Goal: Task Accomplishment & Management: Complete application form

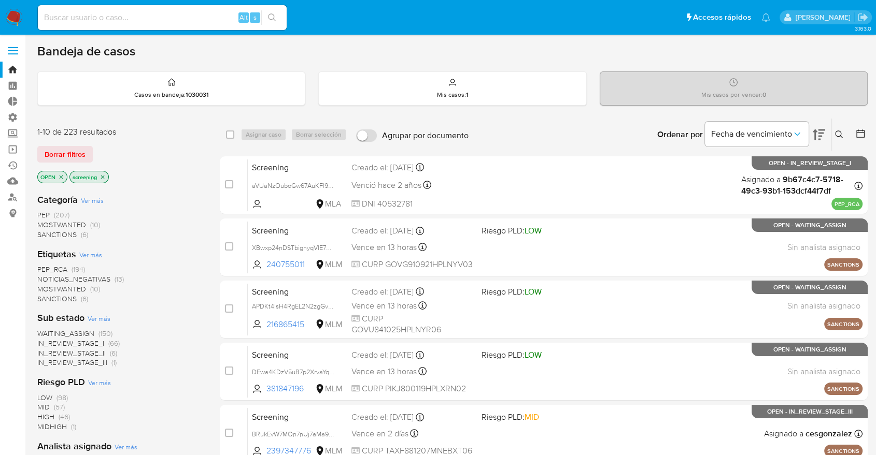
click at [21, 9] on img at bounding box center [14, 18] width 18 height 18
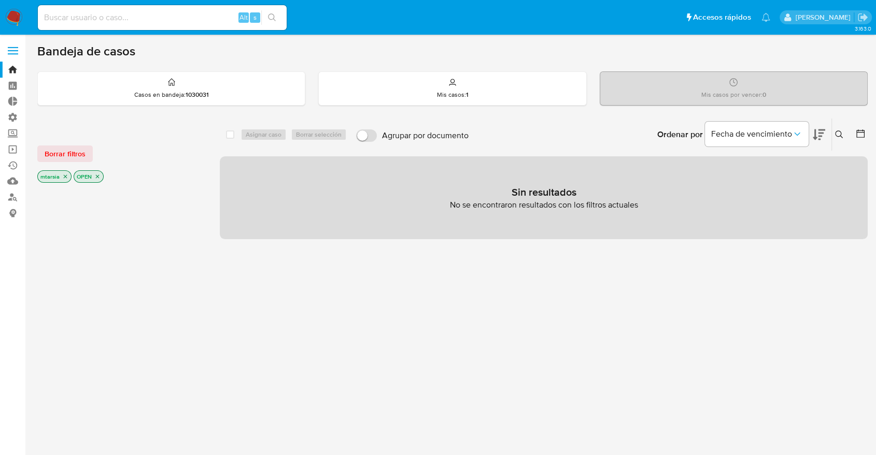
click at [173, 112] on div "Bandeja de casos Casos en bandeja : 1030031 Mis casos : 1 Mis casos por vencer …" at bounding box center [452, 315] width 830 height 543
click at [812, 129] on icon at bounding box center [818, 134] width 12 height 12
click at [90, 160] on button "Borrar filtros" at bounding box center [64, 154] width 55 height 17
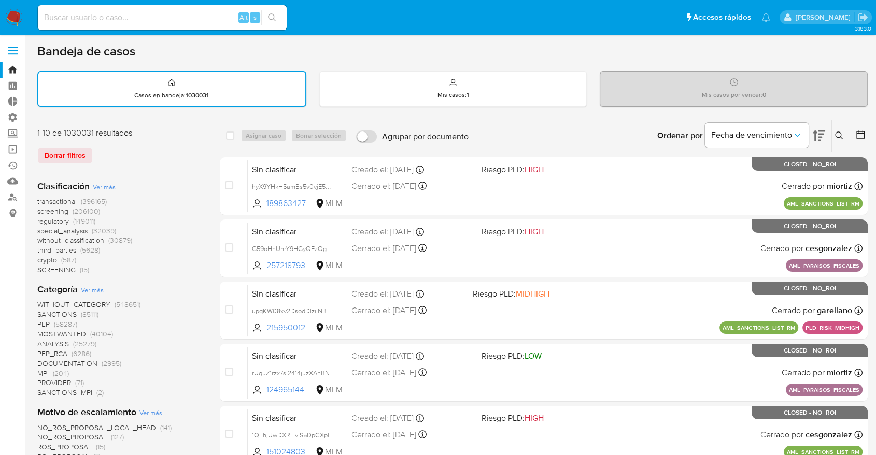
click at [40, 210] on span "screening" at bounding box center [52, 211] width 31 height 10
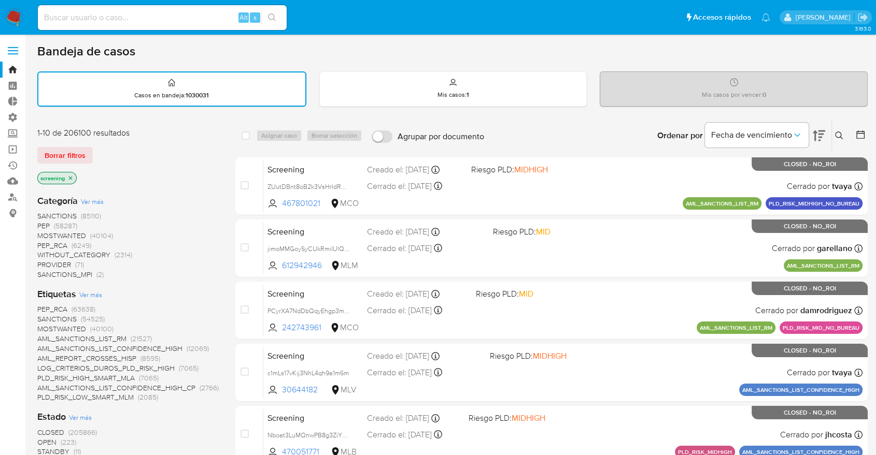
click at [45, 442] on span "OPEN" at bounding box center [46, 442] width 19 height 10
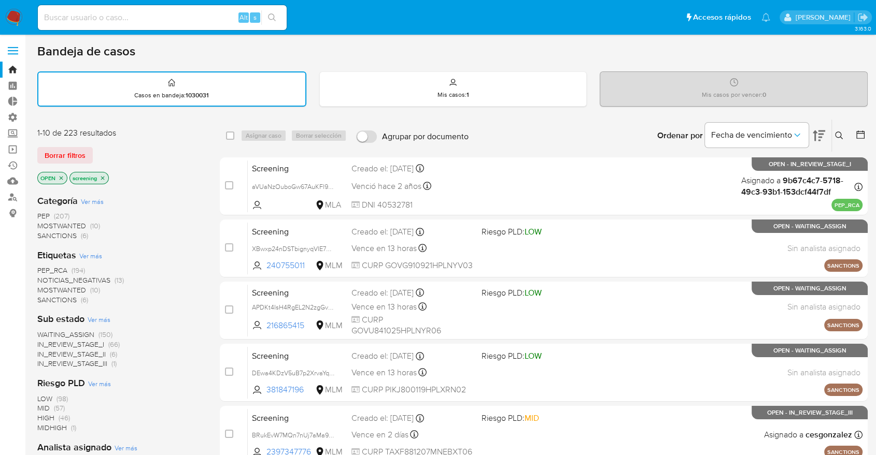
click at [44, 296] on span "SANCTIONS" at bounding box center [56, 300] width 39 height 10
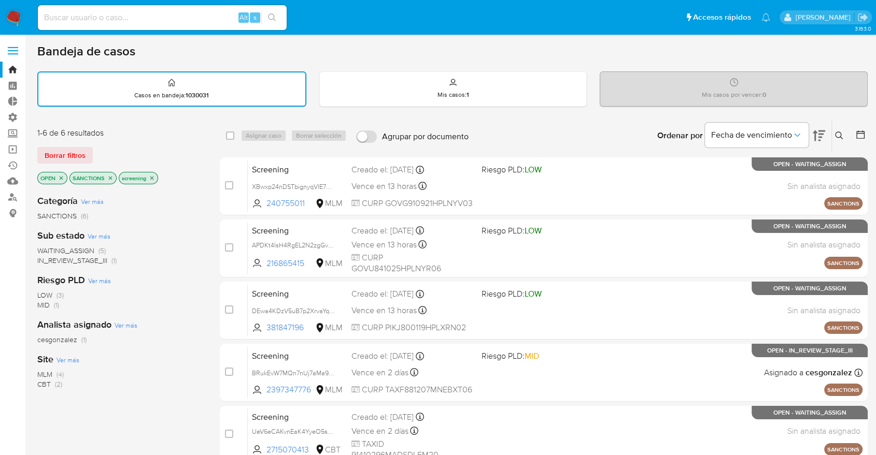
click at [44, 370] on span "MLM" at bounding box center [44, 374] width 15 height 10
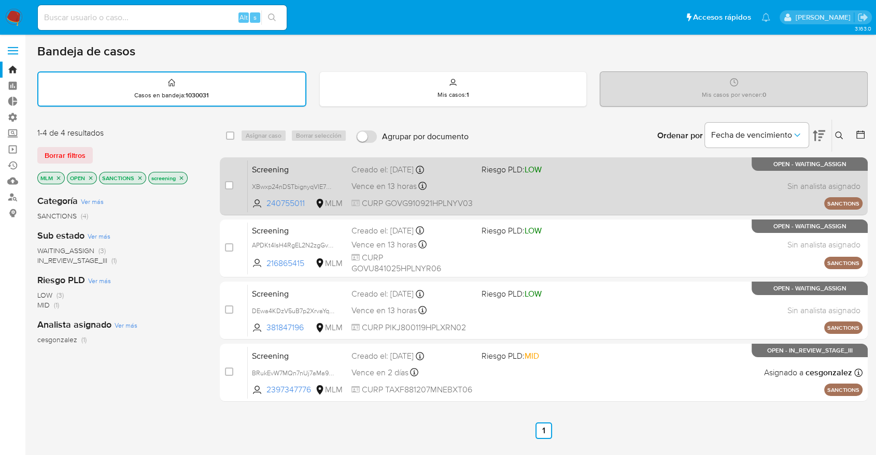
click at [314, 166] on span "Screening" at bounding box center [297, 168] width 91 height 13
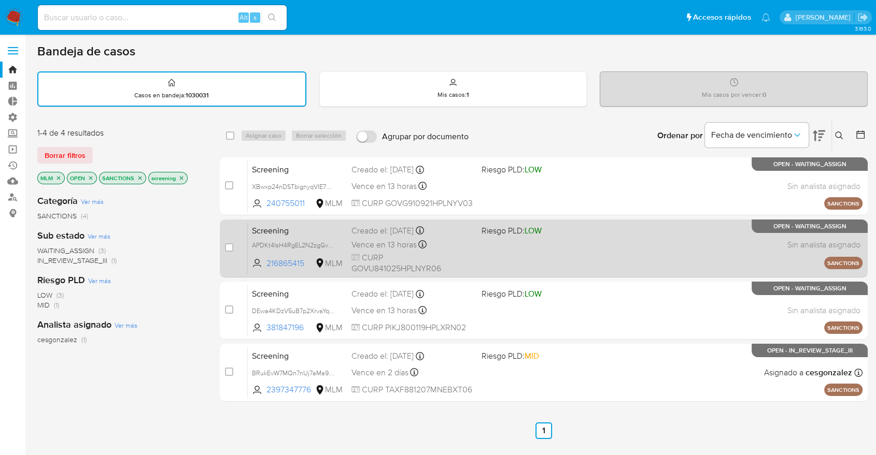
click at [306, 225] on span "Screening" at bounding box center [297, 229] width 91 height 13
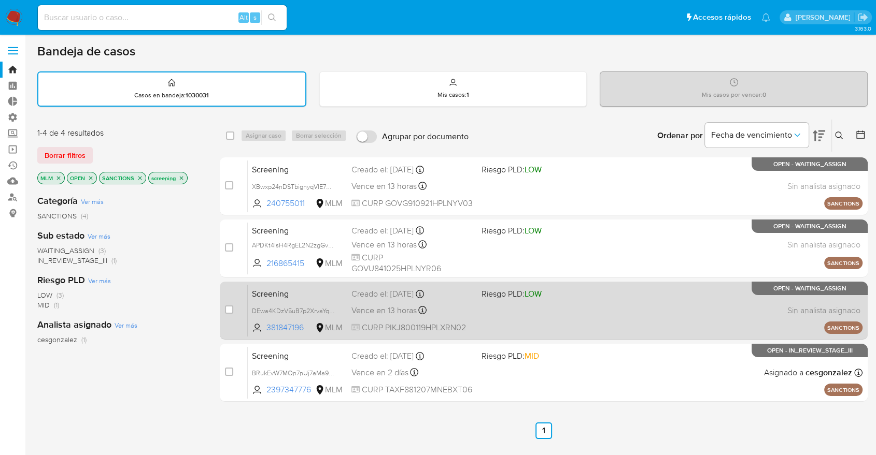
click at [308, 287] on span "Screening" at bounding box center [297, 293] width 91 height 13
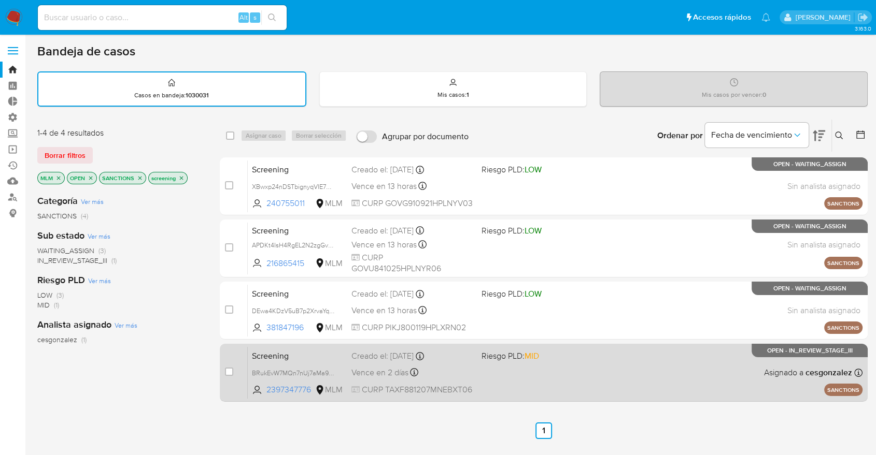
click at [315, 360] on span "Screening" at bounding box center [297, 355] width 91 height 13
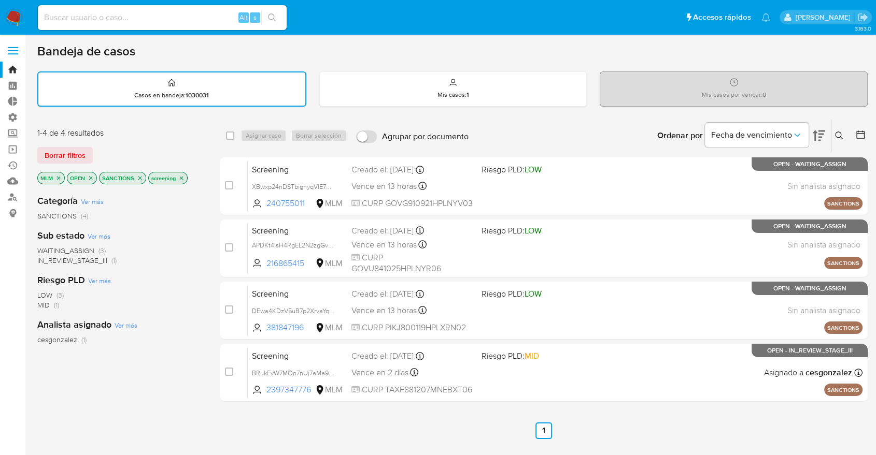
click at [58, 178] on icon "close-filter" at bounding box center [58, 178] width 6 height 6
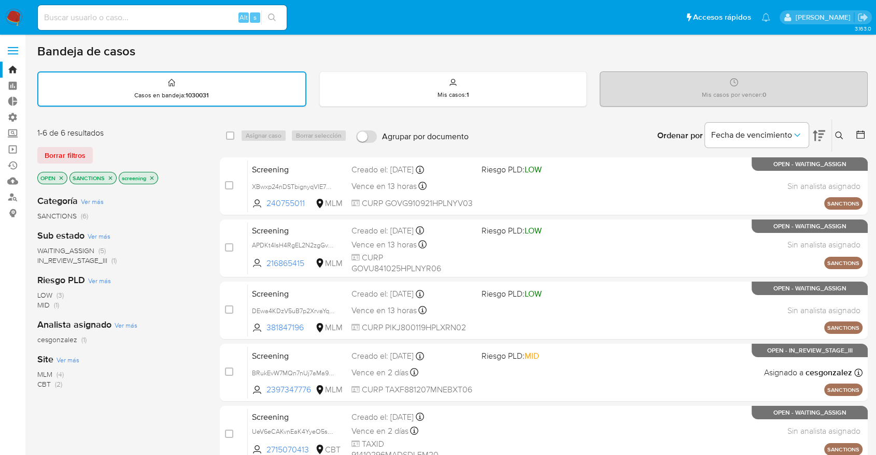
click at [42, 382] on span "CBT" at bounding box center [43, 384] width 13 height 10
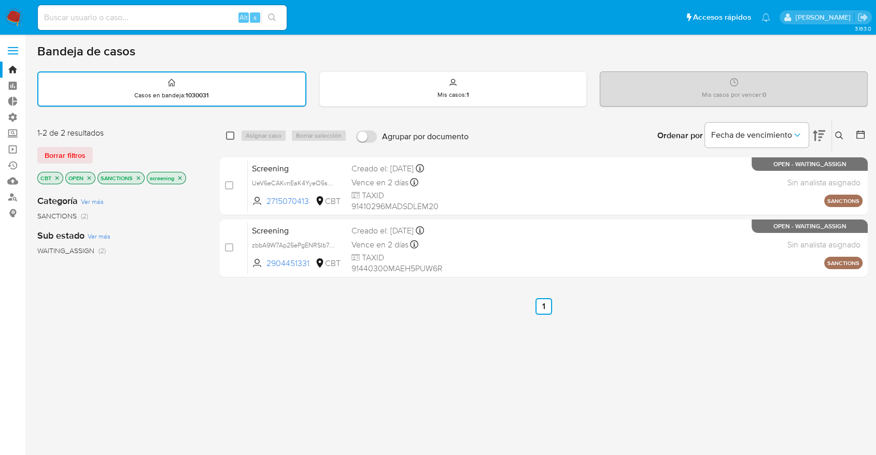
click at [228, 133] on input "checkbox" at bounding box center [230, 136] width 8 height 8
checkbox input "true"
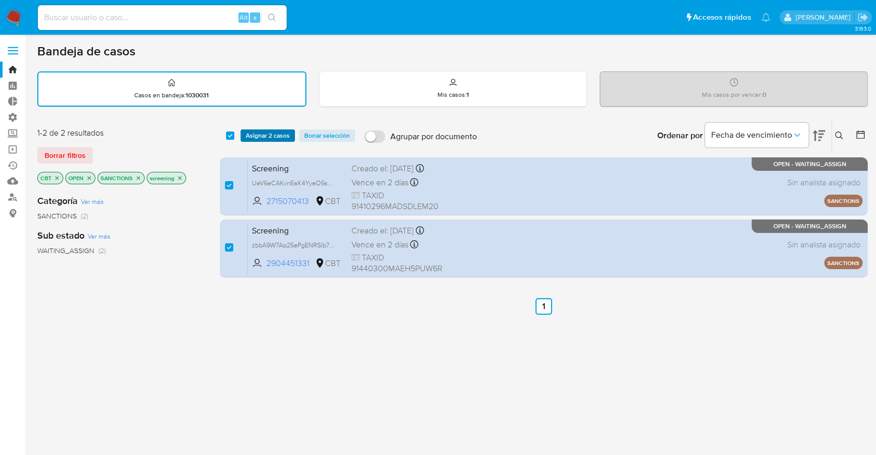
click at [249, 135] on span "Asignar 2 casos" at bounding box center [268, 136] width 44 height 10
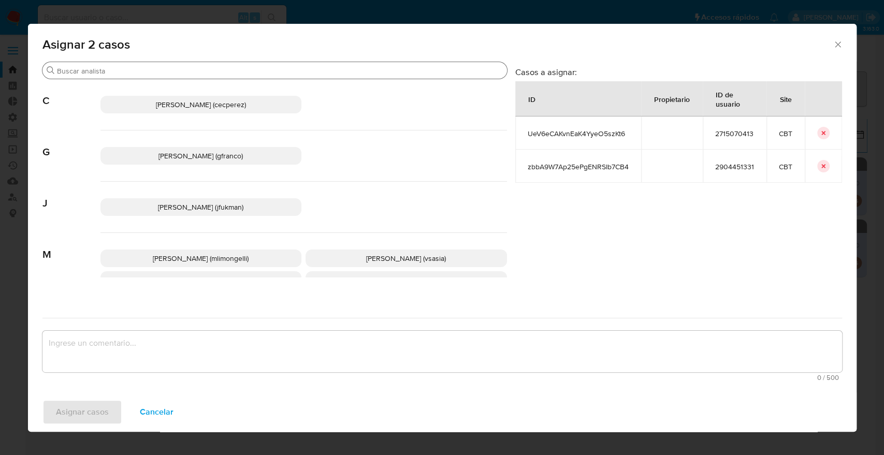
click at [265, 69] on input "Buscar" at bounding box center [280, 70] width 446 height 9
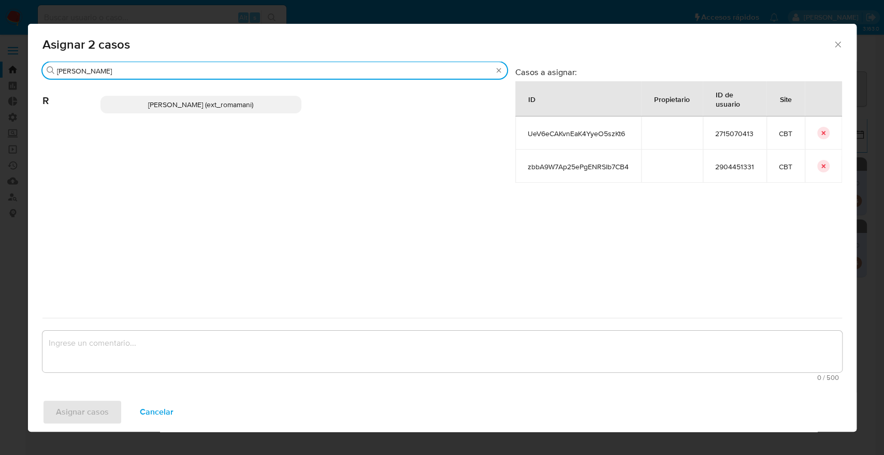
type input "rosa"
click at [271, 110] on p "Rosalia Mamani (ext_romamani)" at bounding box center [202, 105] width 202 height 18
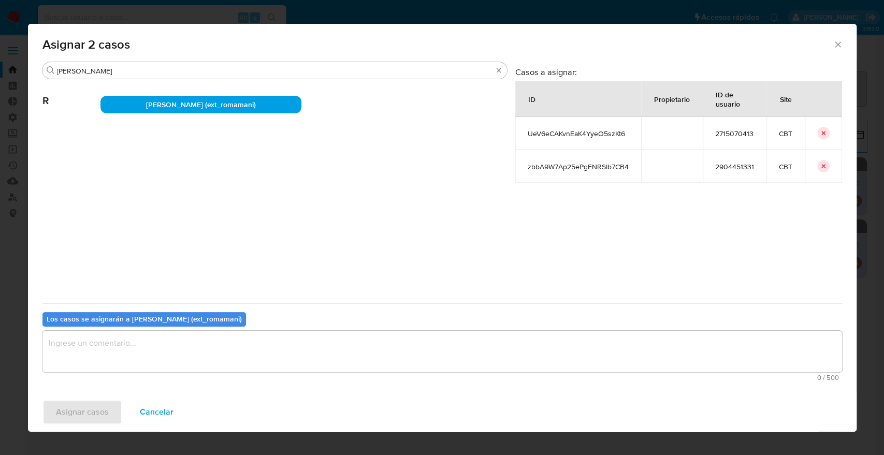
click at [239, 366] on textarea "assign-modal" at bounding box center [442, 351] width 800 height 41
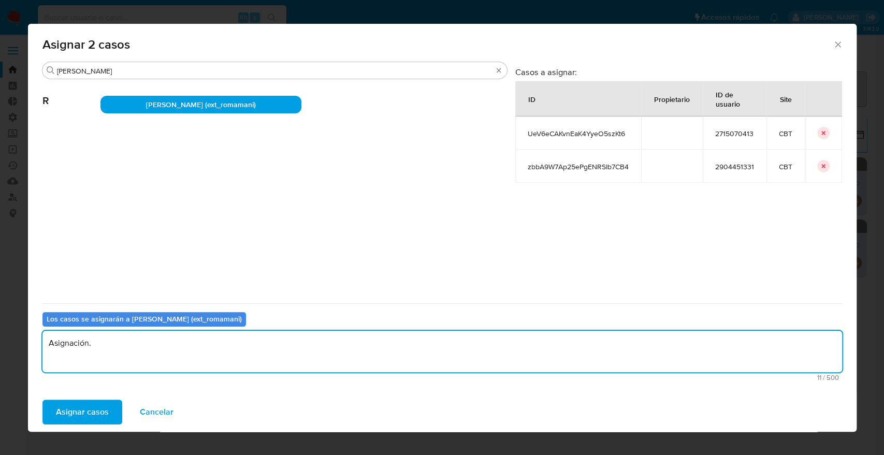
drag, startPoint x: 212, startPoint y: 355, endPoint x: 5, endPoint y: 359, distance: 207.3
click at [5, 359] on div "Asignar 2 casos Buscar rosa R Rosalia Mamani (ext_romamani) Casos a asignar: ID…" at bounding box center [442, 227] width 884 height 455
type textarea "Asignación."
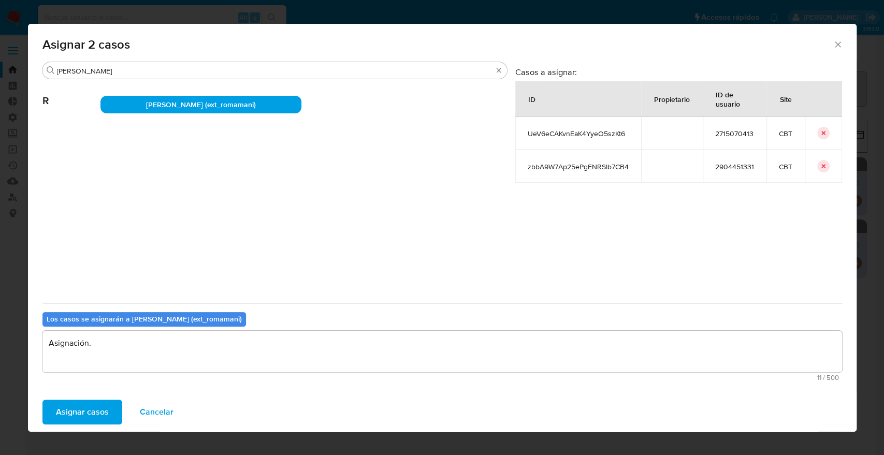
click at [116, 408] on button "Asignar casos" at bounding box center [82, 412] width 80 height 25
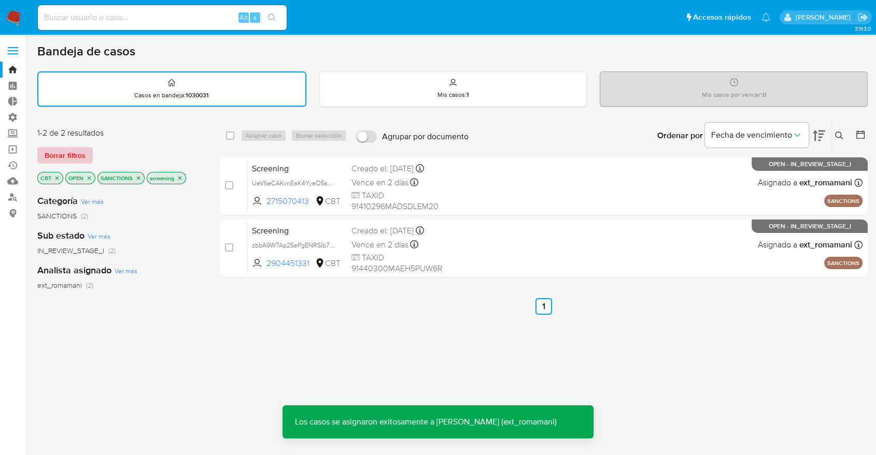
click at [90, 152] on button "Borrar filtros" at bounding box center [64, 155] width 55 height 17
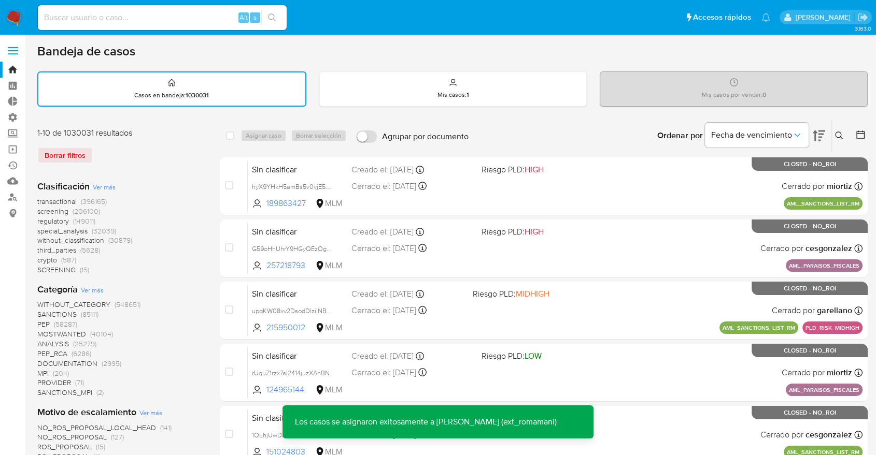
click at [40, 218] on span "regulatory" at bounding box center [53, 221] width 32 height 10
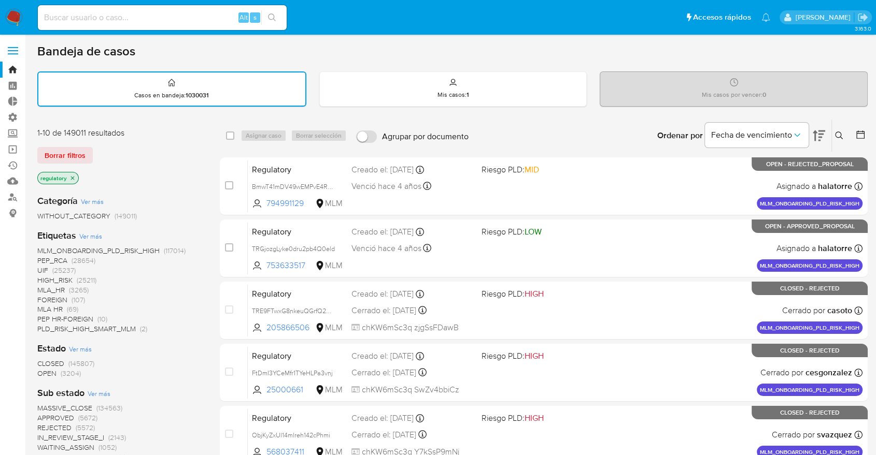
click at [38, 371] on span "OPEN" at bounding box center [46, 373] width 19 height 10
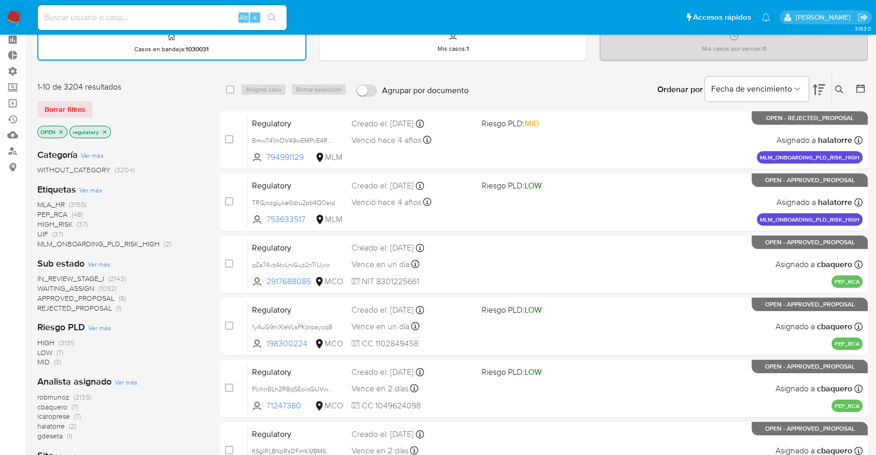
scroll to position [115, 0]
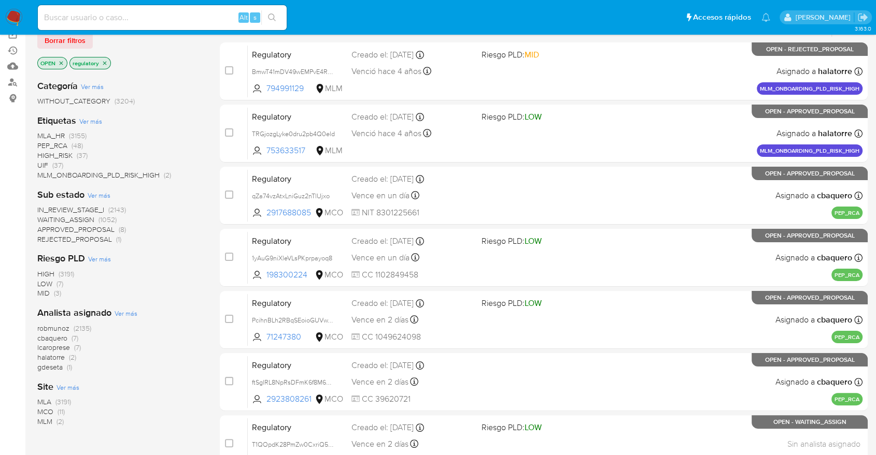
click at [41, 410] on span "MCO" at bounding box center [45, 412] width 16 height 10
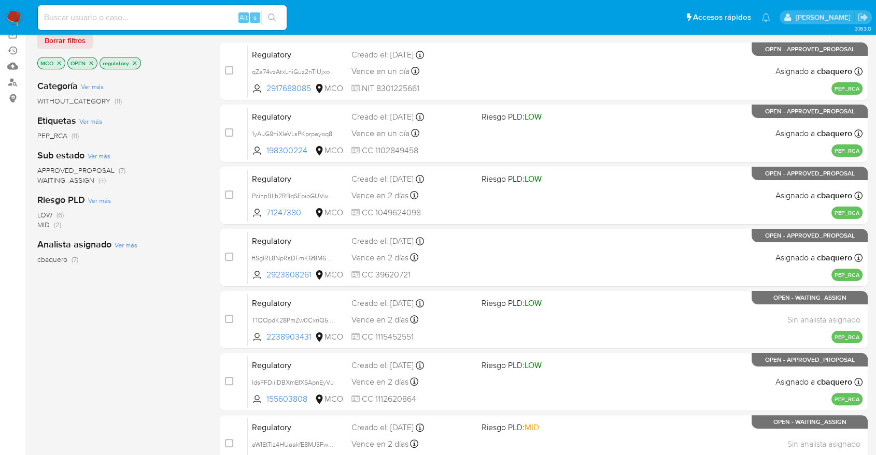
click at [47, 179] on span "WAITING_ASSIGN" at bounding box center [65, 180] width 57 height 10
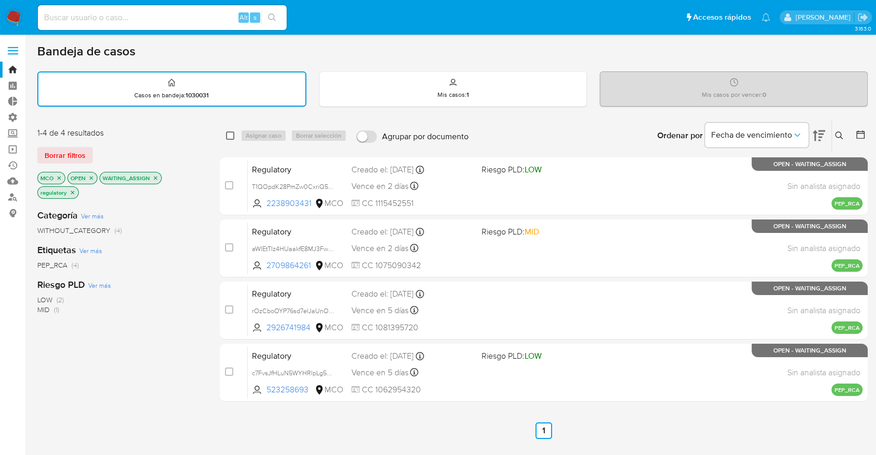
click at [233, 133] on input "checkbox" at bounding box center [230, 136] width 8 height 8
checkbox input "true"
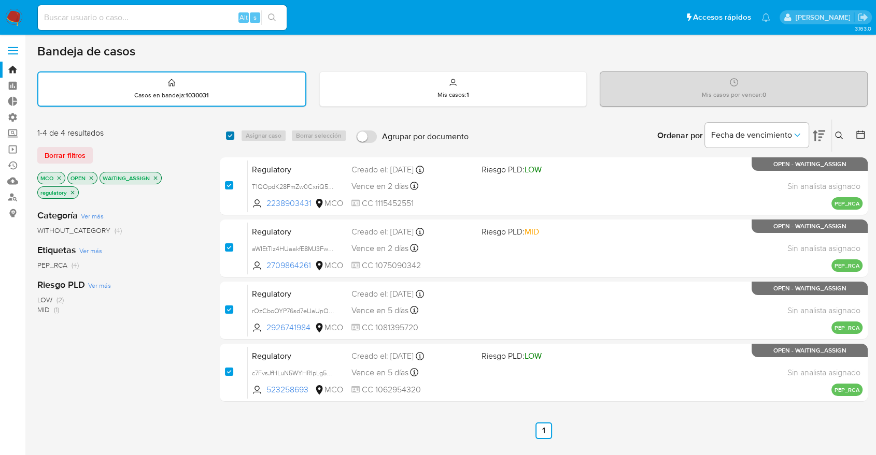
checkbox input "true"
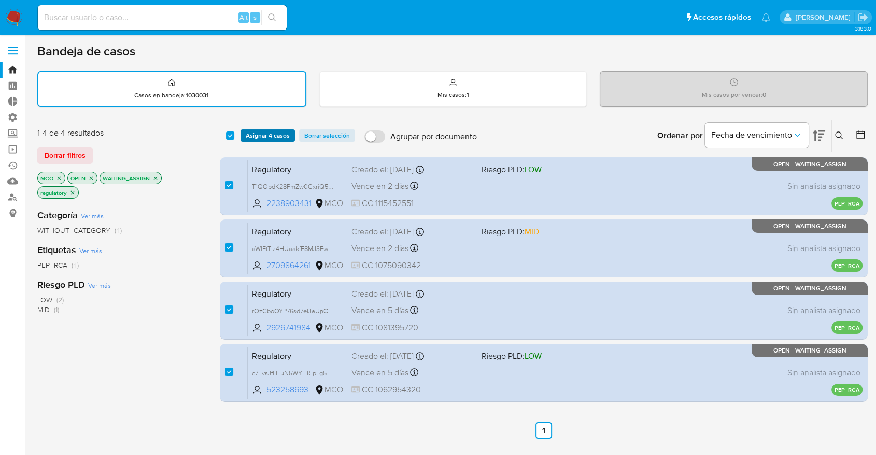
click at [284, 132] on span "Asignar 4 casos" at bounding box center [268, 136] width 44 height 10
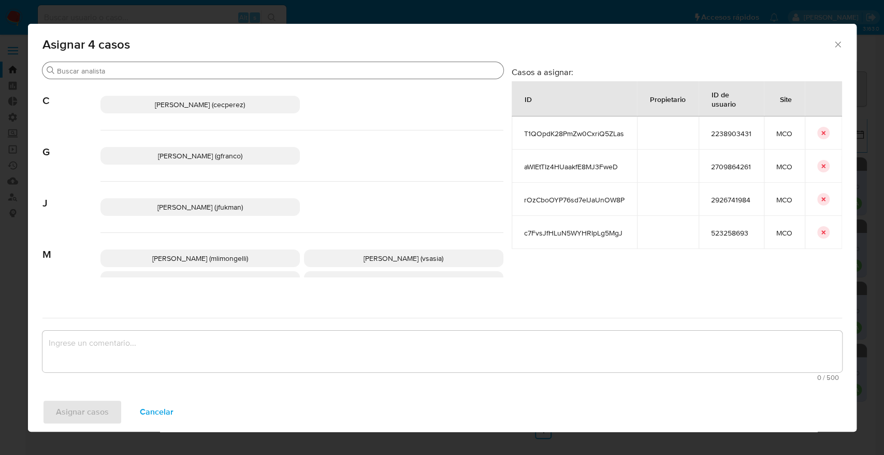
click at [252, 77] on div "Buscar" at bounding box center [272, 70] width 461 height 17
click at [253, 70] on input "Buscar" at bounding box center [278, 70] width 442 height 9
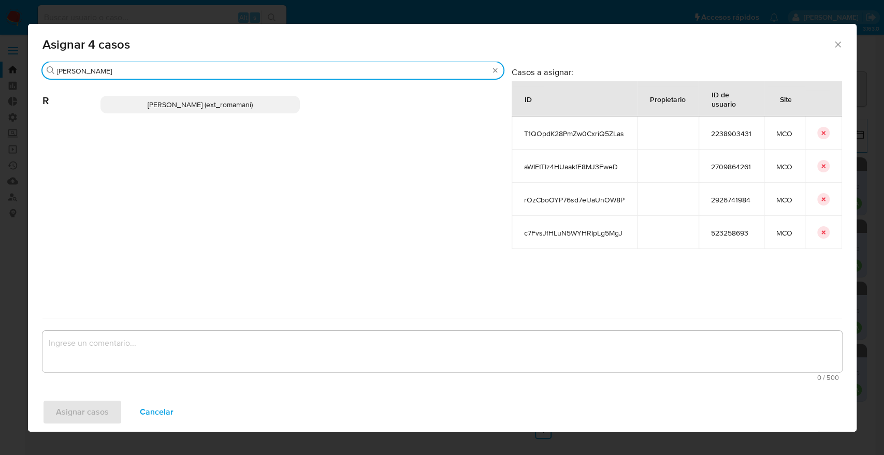
type input "rosa"
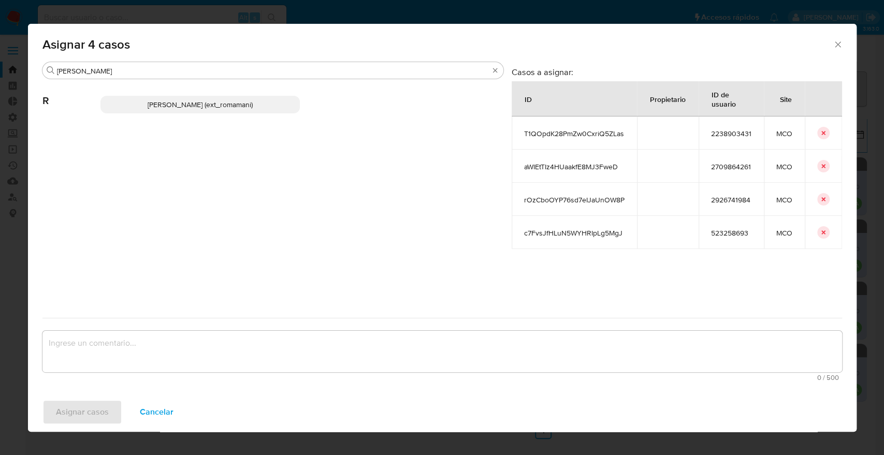
click at [277, 96] on p "Rosalia Mamani (ext_romamani)" at bounding box center [200, 105] width 199 height 18
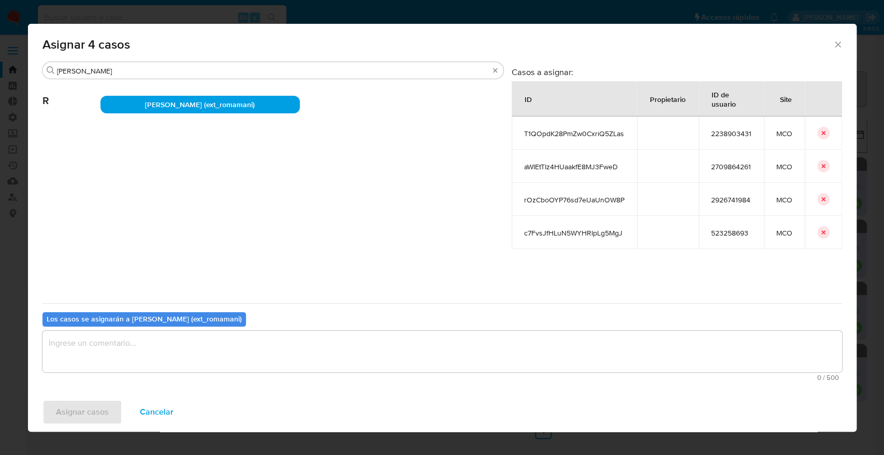
click at [248, 341] on textarea "assign-modal" at bounding box center [442, 351] width 800 height 41
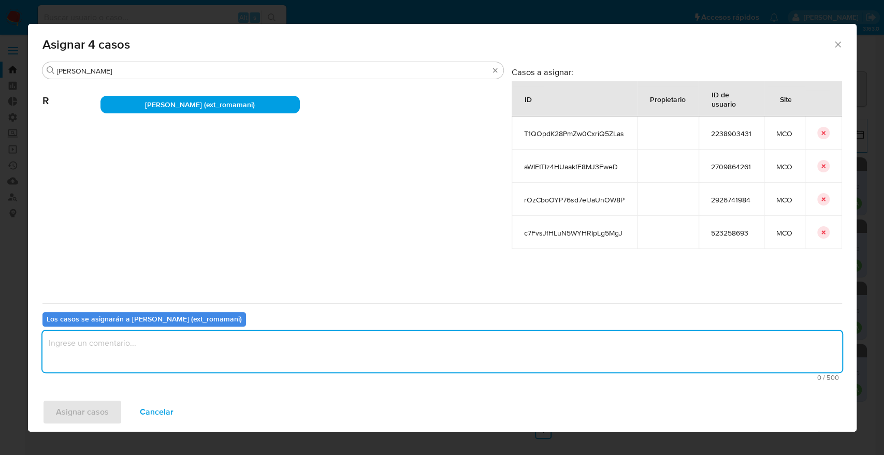
paste textarea "Asignación."
type textarea "Asignación."
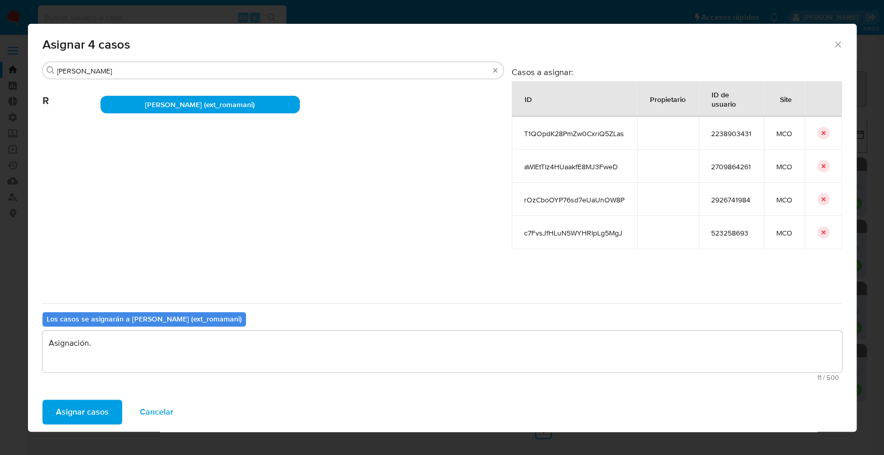
click at [120, 413] on button "Asignar casos" at bounding box center [82, 412] width 80 height 25
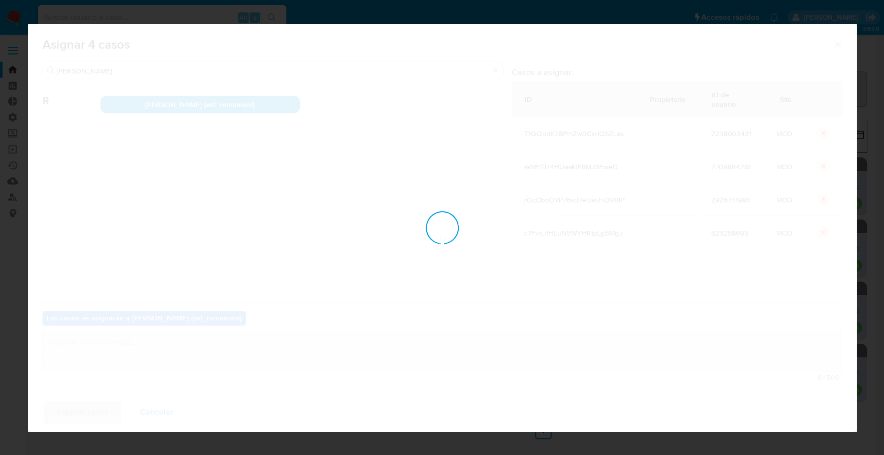
checkbox input "false"
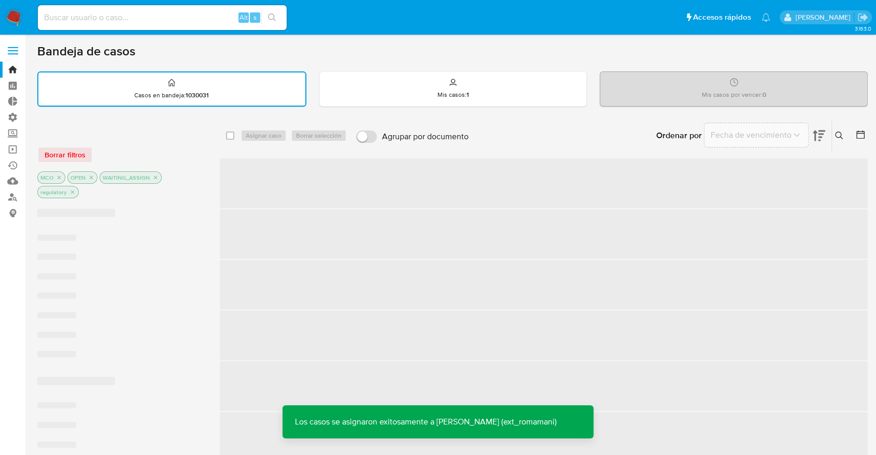
click at [97, 149] on div "Borrar filtros" at bounding box center [120, 155] width 166 height 17
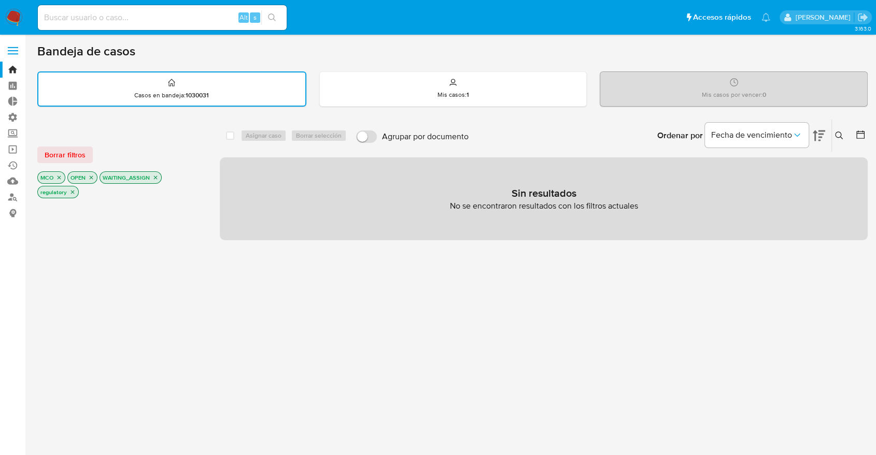
click at [97, 149] on div "Borrar filtros" at bounding box center [120, 155] width 166 height 17
click at [78, 151] on span "Borrar filtros" at bounding box center [65, 155] width 41 height 15
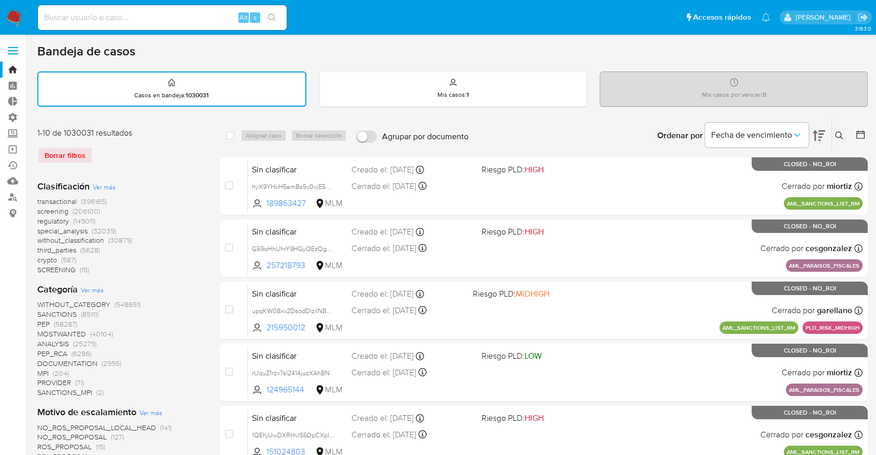
click at [118, 147] on div "Borrar filtros" at bounding box center [120, 155] width 166 height 17
click at [40, 209] on span "screening" at bounding box center [52, 211] width 31 height 10
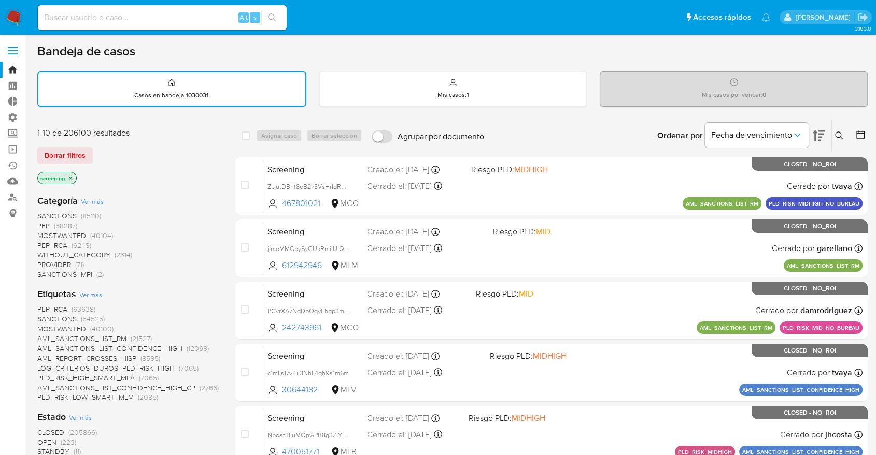
click at [45, 437] on span "OPEN" at bounding box center [46, 442] width 19 height 10
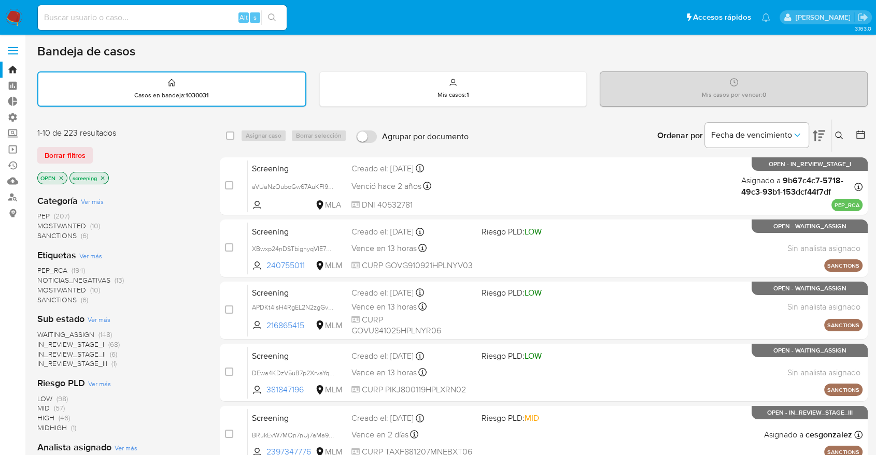
click at [48, 283] on span "NOTICIAS_NEGATIVAS" at bounding box center [73, 280] width 73 height 10
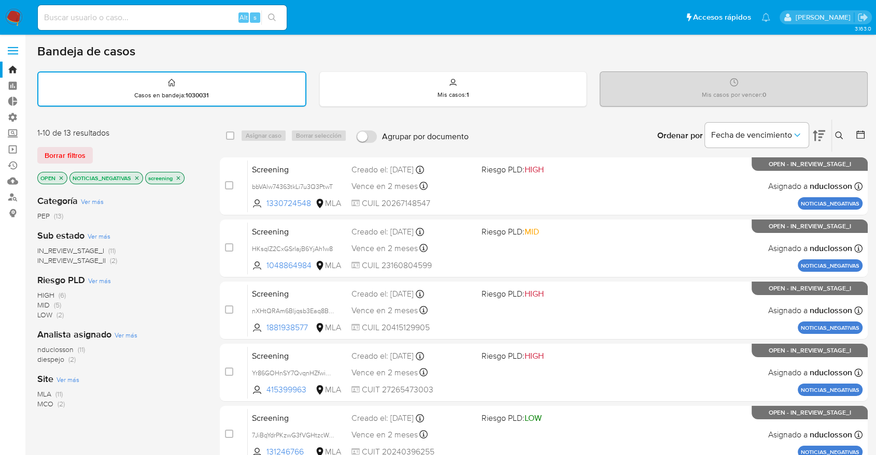
click at [108, 150] on div "Borrar filtros" at bounding box center [120, 155] width 166 height 17
click at [138, 178] on icon "close-filter" at bounding box center [137, 178] width 6 height 6
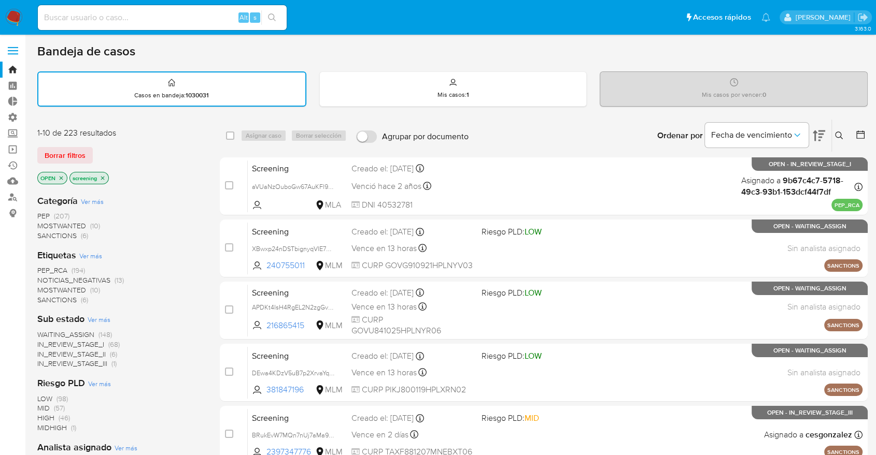
click at [116, 149] on div "Borrar filtros" at bounding box center [120, 155] width 166 height 17
click at [49, 285] on span "MOSTWANTED" at bounding box center [61, 290] width 49 height 10
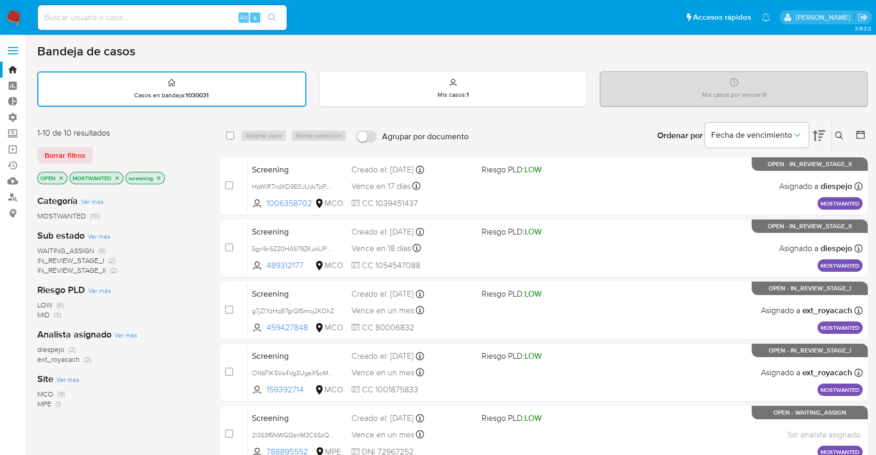
click at [101, 154] on div "Borrar filtros" at bounding box center [120, 155] width 166 height 17
click at [99, 147] on div "Borrar filtros" at bounding box center [120, 155] width 166 height 17
click at [43, 249] on span "WAITING_ASSIGN" at bounding box center [65, 251] width 57 height 10
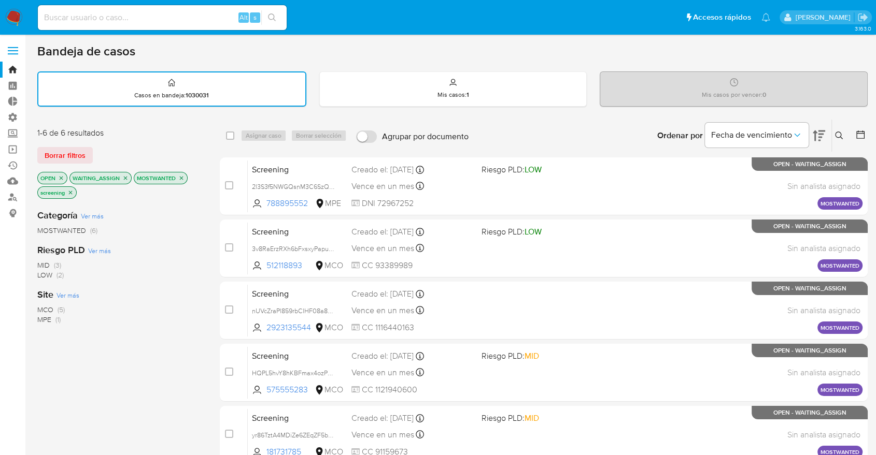
click at [116, 150] on div "Borrar filtros" at bounding box center [120, 155] width 166 height 17
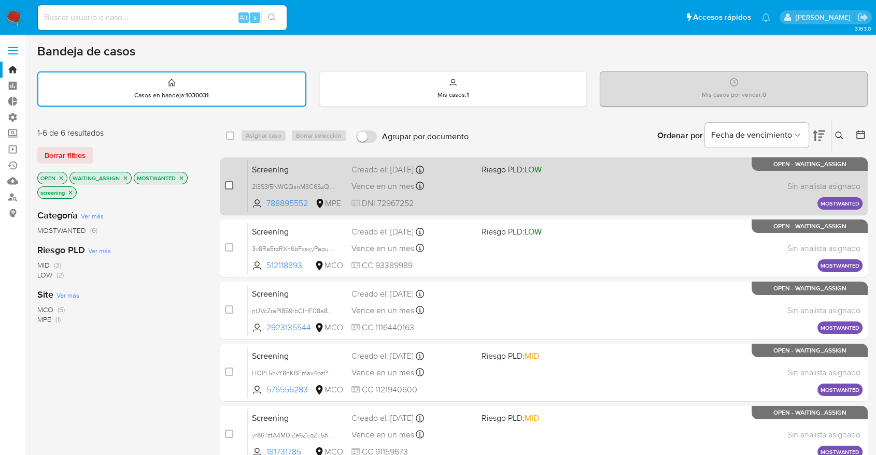
click at [231, 183] on input "checkbox" at bounding box center [229, 185] width 8 height 8
checkbox input "true"
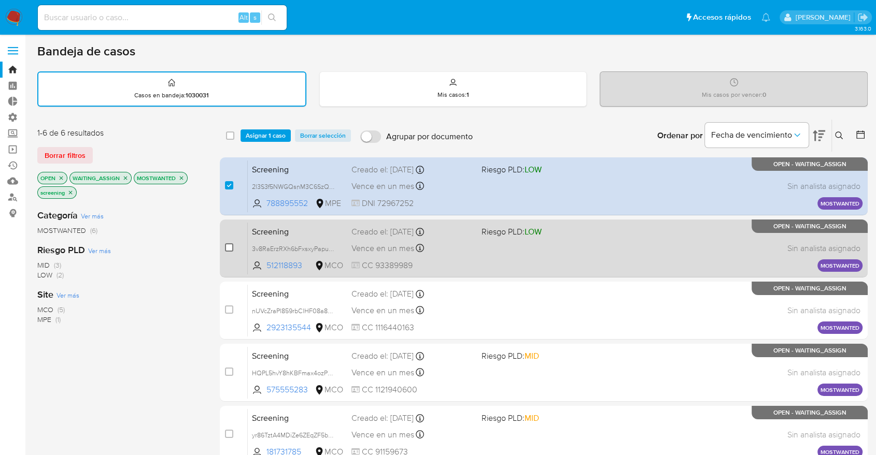
click at [229, 244] on input "checkbox" at bounding box center [229, 248] width 8 height 8
checkbox input "true"
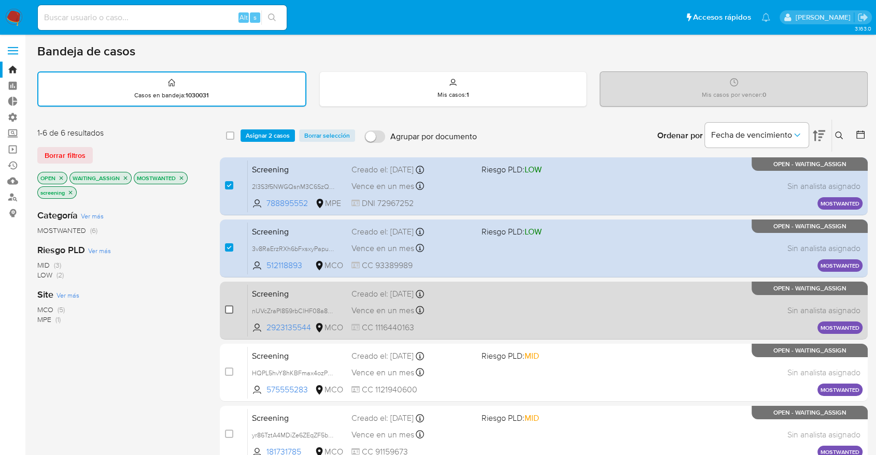
click at [232, 306] on input "checkbox" at bounding box center [229, 310] width 8 height 8
checkbox input "true"
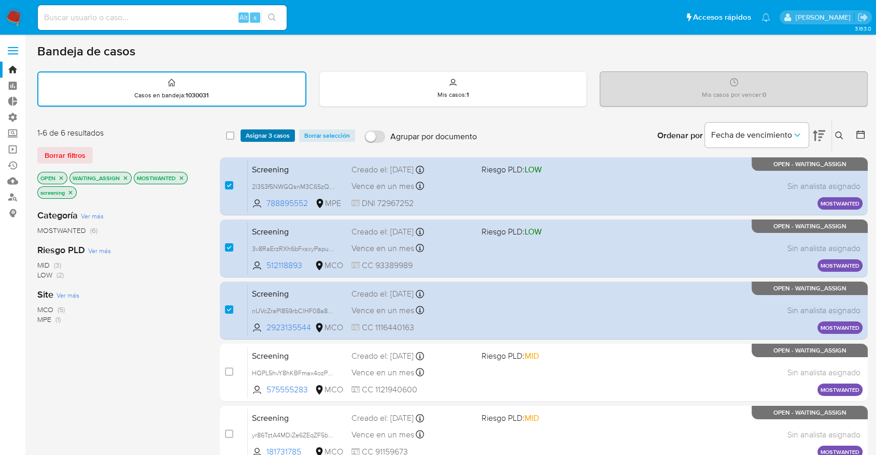
click at [293, 135] on button "Asignar 3 casos" at bounding box center [267, 136] width 54 height 12
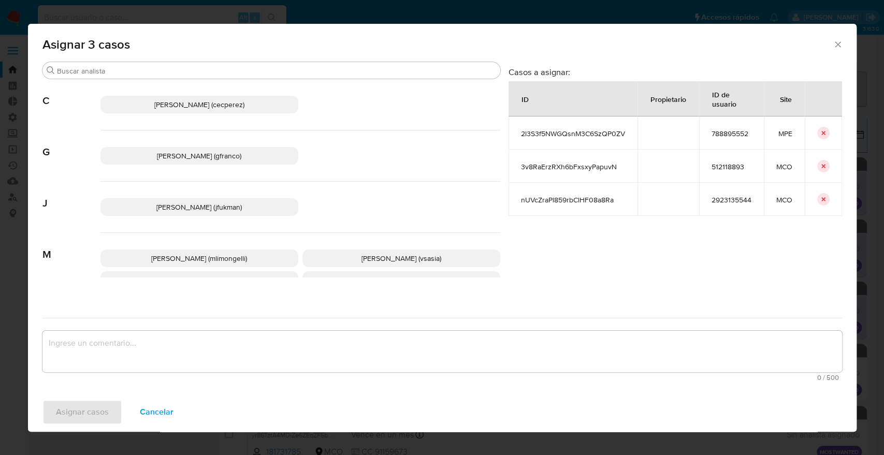
drag, startPoint x: 289, startPoint y: 74, endPoint x: 286, endPoint y: 83, distance: 9.7
click at [286, 83] on div "Buscar C Cecilia Ines Perez Correa (cecperez) G Giorgio Franco Cabrera (gfranco…" at bounding box center [271, 182] width 458 height 241
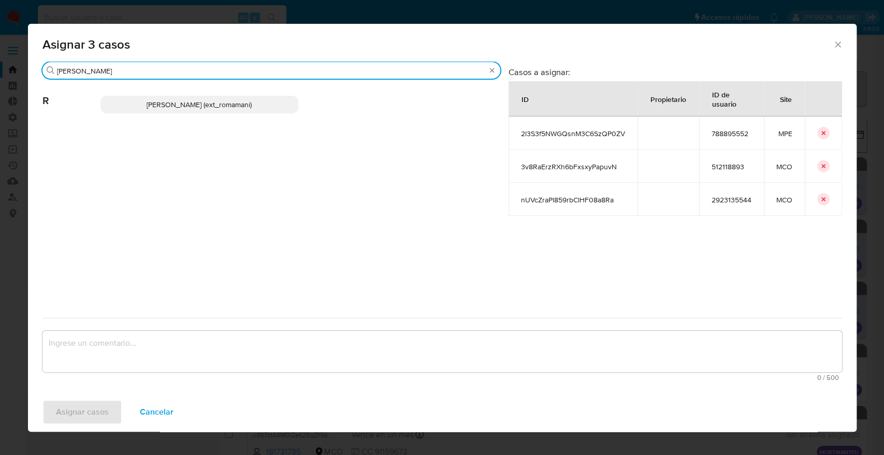
type input "rosa"
click at [276, 103] on p "Rosalia Mamani (ext_romamani)" at bounding box center [200, 105] width 198 height 18
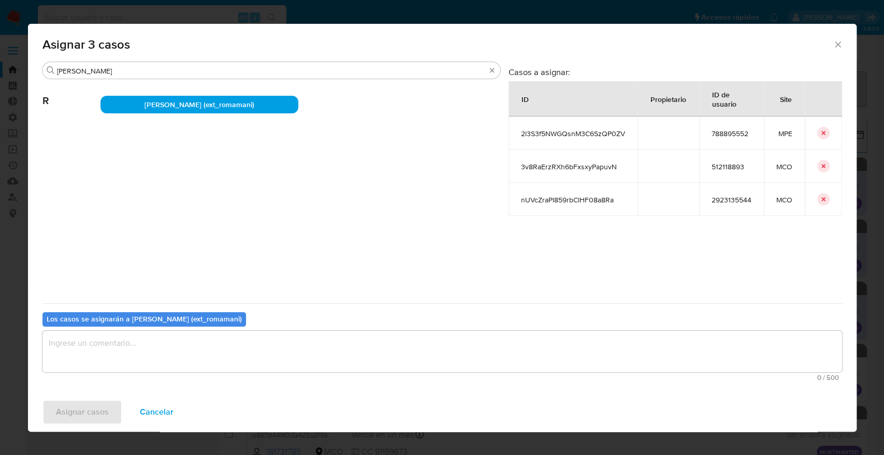
click at [229, 341] on textarea "assign-modal" at bounding box center [442, 351] width 800 height 41
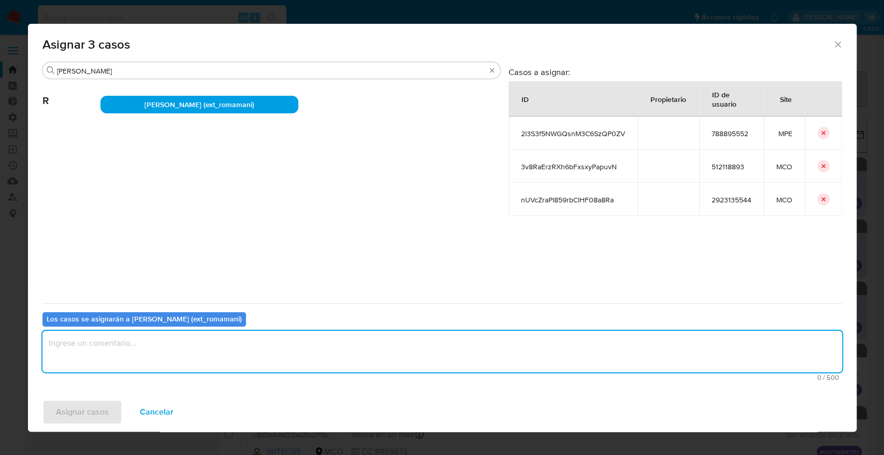
paste textarea "Asignación."
type textarea "Asignación."
click at [116, 405] on button "Asignar casos" at bounding box center [82, 412] width 80 height 25
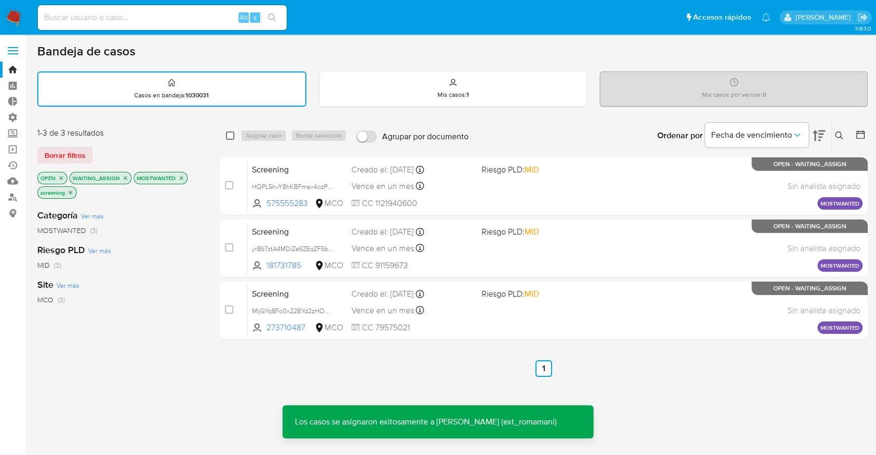
click at [232, 137] on input "checkbox" at bounding box center [230, 136] width 8 height 8
checkbox input "true"
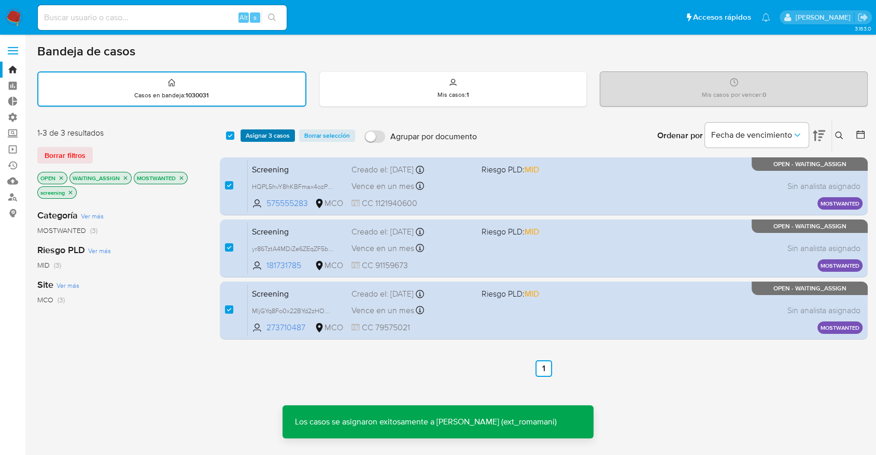
click at [287, 136] on span "Asignar 3 casos" at bounding box center [268, 136] width 44 height 10
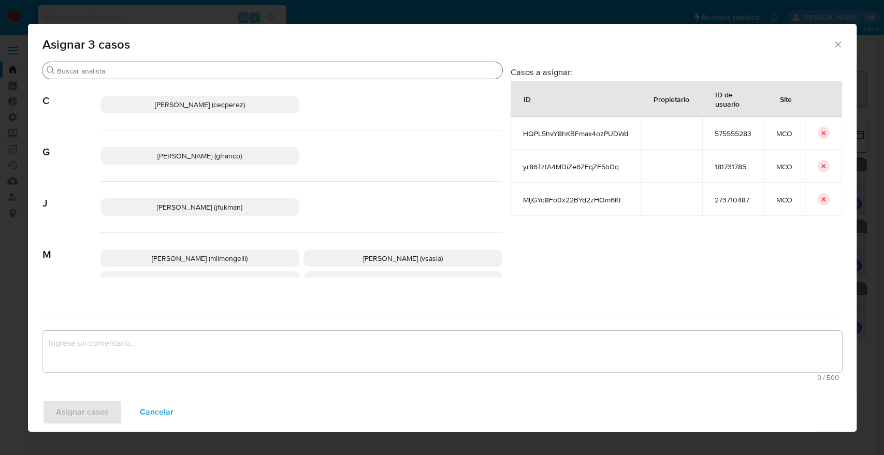
click at [247, 68] on input "Buscar" at bounding box center [277, 70] width 441 height 9
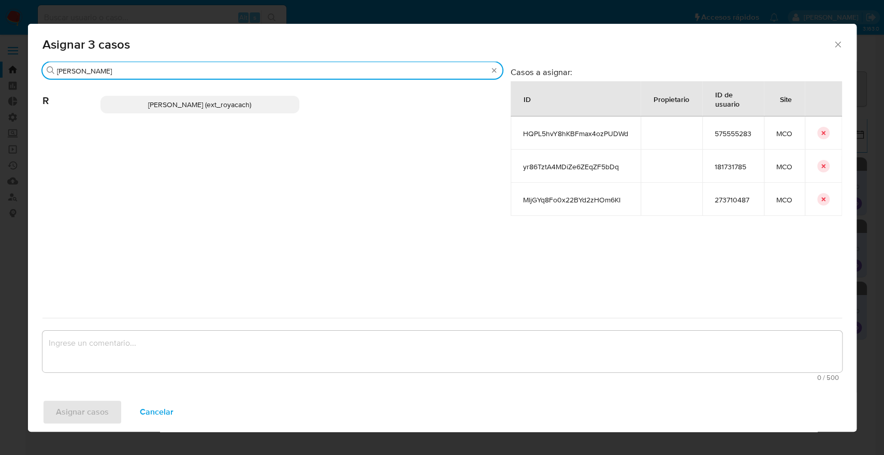
type input "romi"
click at [269, 109] on p "Romina Isabel Yacachury (ext_royacach)" at bounding box center [200, 105] width 199 height 18
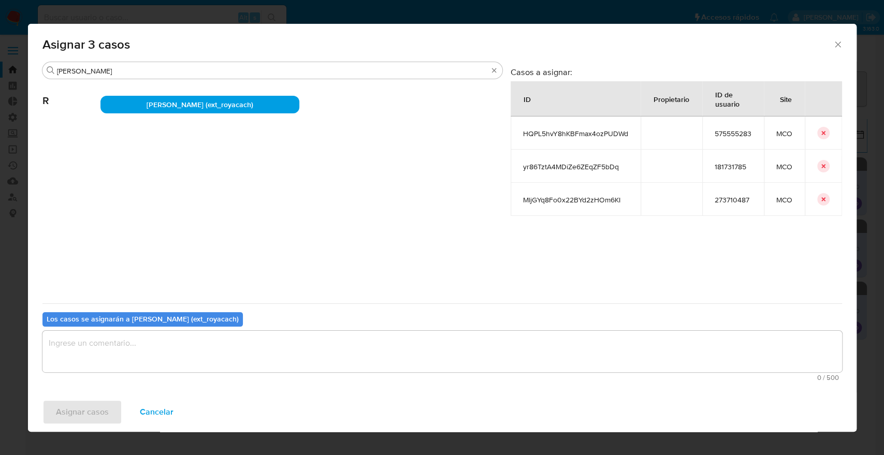
click at [260, 345] on textarea "assign-modal" at bounding box center [442, 351] width 800 height 41
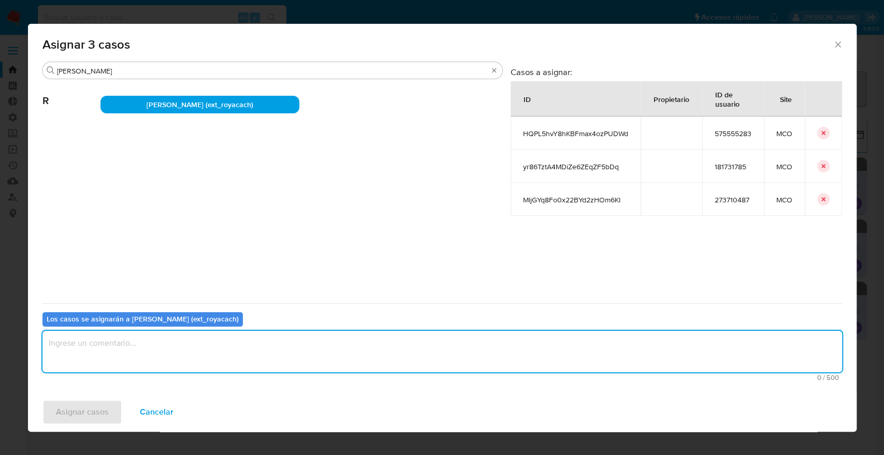
paste textarea "Asignación."
type textarea "Asignación."
click at [109, 410] on button "Asignar casos" at bounding box center [82, 412] width 80 height 25
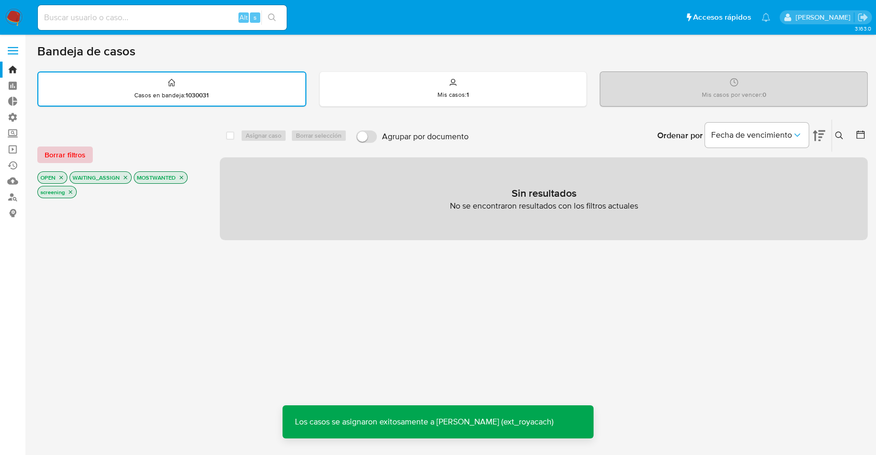
click at [85, 155] on button "Borrar filtros" at bounding box center [64, 155] width 55 height 17
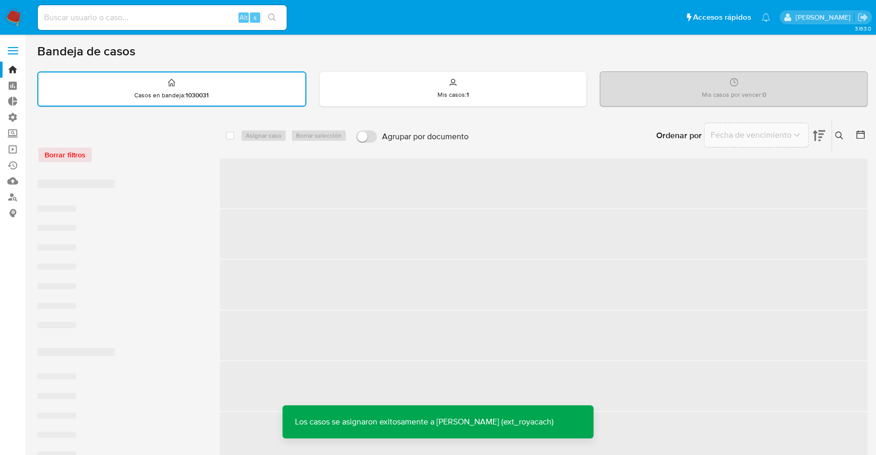
click at [108, 150] on div "Borrar filtros" at bounding box center [120, 155] width 166 height 17
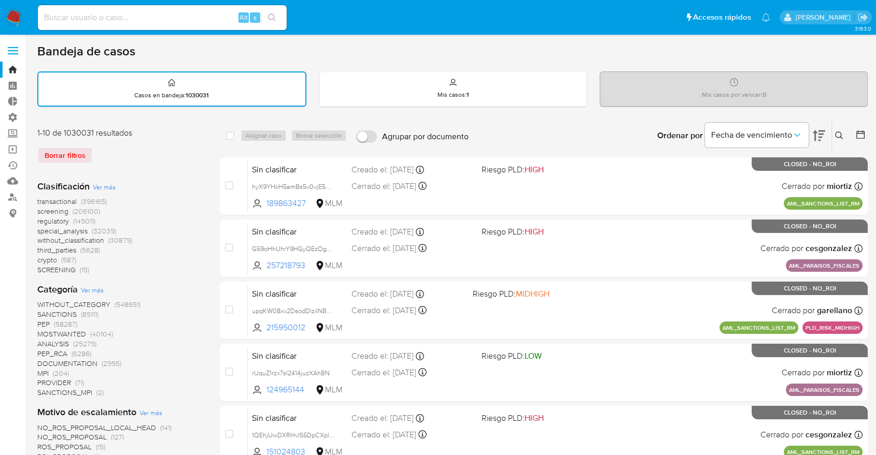
click at [40, 209] on span "screening" at bounding box center [52, 211] width 31 height 10
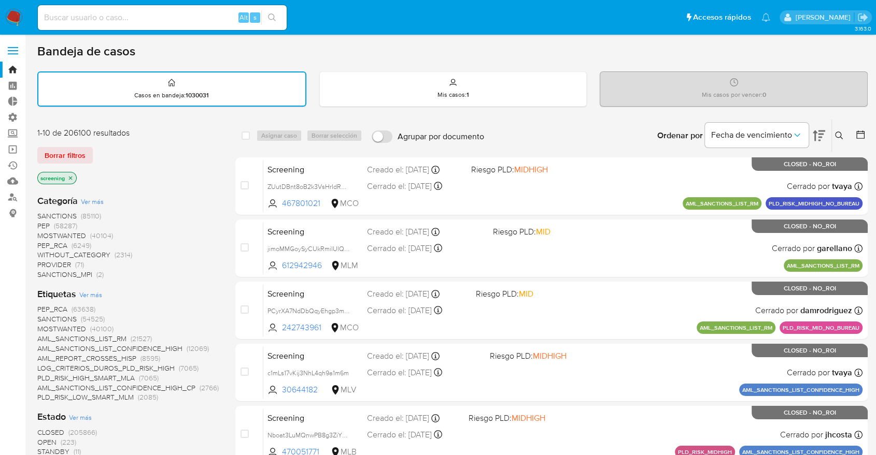
click at [44, 440] on span "OPEN" at bounding box center [46, 442] width 19 height 10
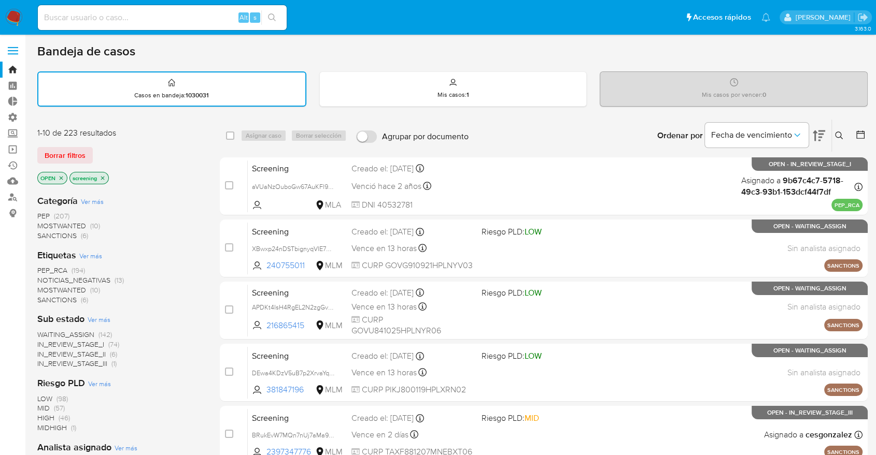
click at [43, 265] on span "PEP_RCA" at bounding box center [52, 270] width 30 height 10
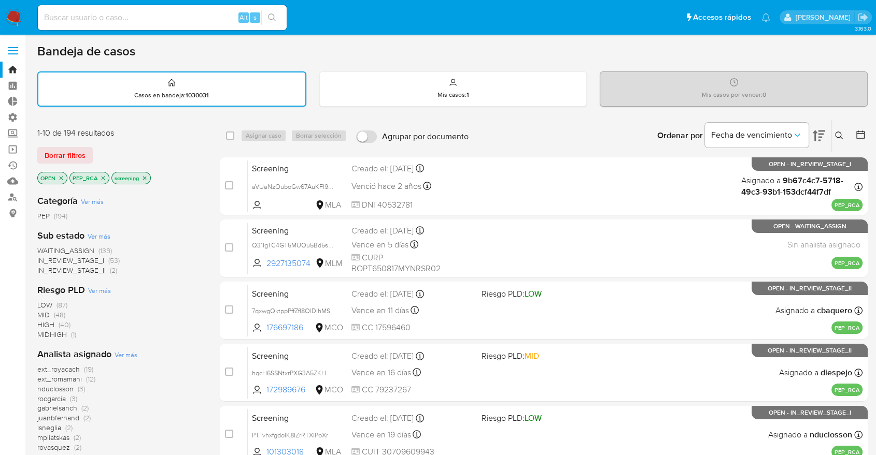
click at [103, 148] on div "Borrar filtros" at bounding box center [120, 155] width 166 height 17
click at [49, 249] on span "WAITING_ASSIGN" at bounding box center [65, 251] width 57 height 10
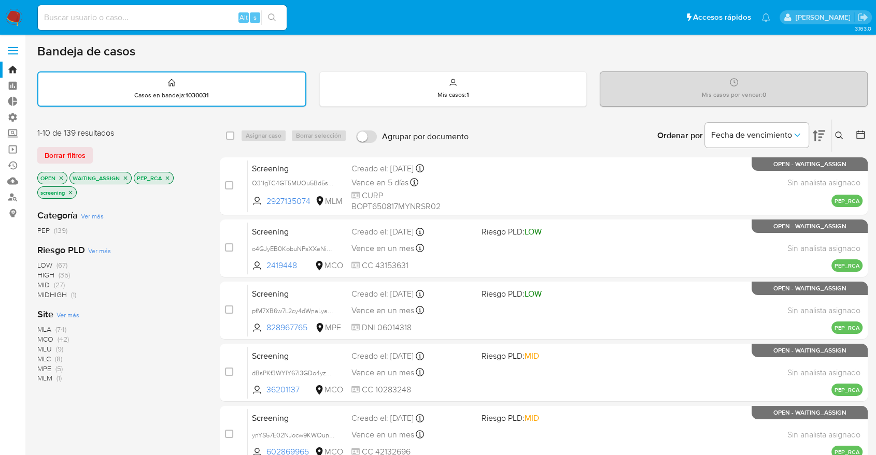
click at [102, 150] on div "Borrar filtros" at bounding box center [120, 155] width 166 height 17
click at [63, 310] on span "Ver más" at bounding box center [67, 314] width 23 height 9
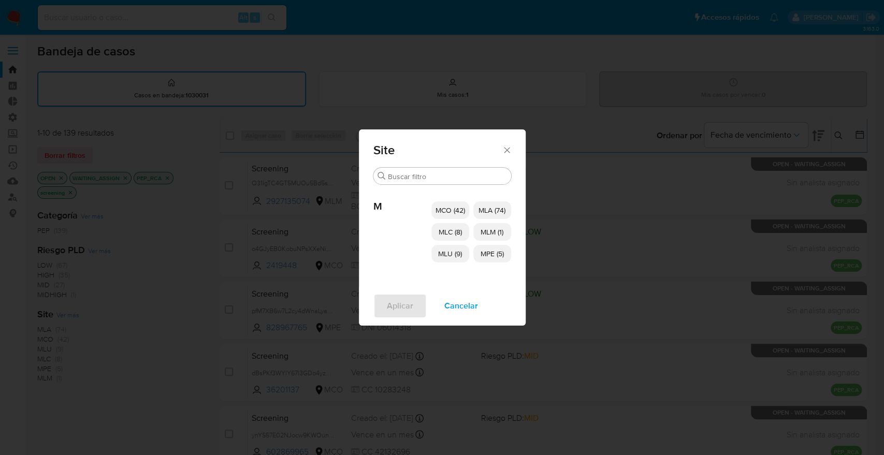
click at [441, 211] on span "MCO (42)" at bounding box center [451, 210] width 30 height 10
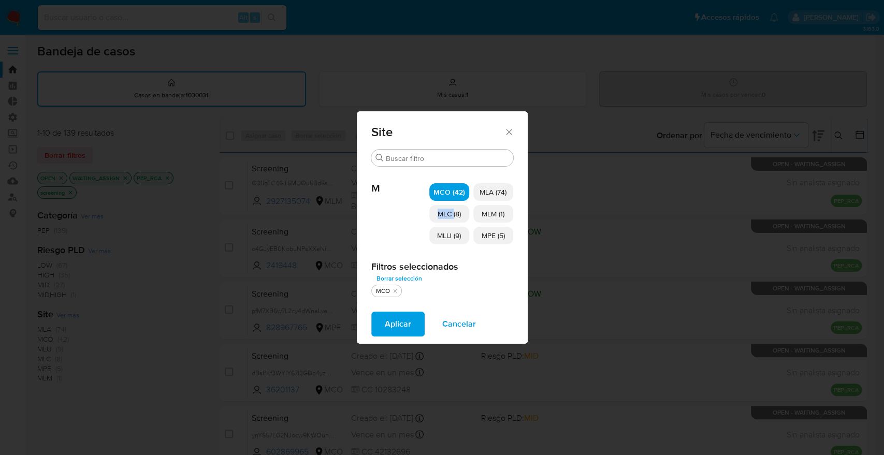
click at [441, 211] on span "MLC (8)" at bounding box center [449, 214] width 23 height 10
click at [442, 237] on span "MLU (9)" at bounding box center [449, 236] width 24 height 10
click at [483, 214] on span "MLM (1)" at bounding box center [493, 214] width 23 height 10
click at [482, 231] on span "MPE (5)" at bounding box center [493, 236] width 23 height 10
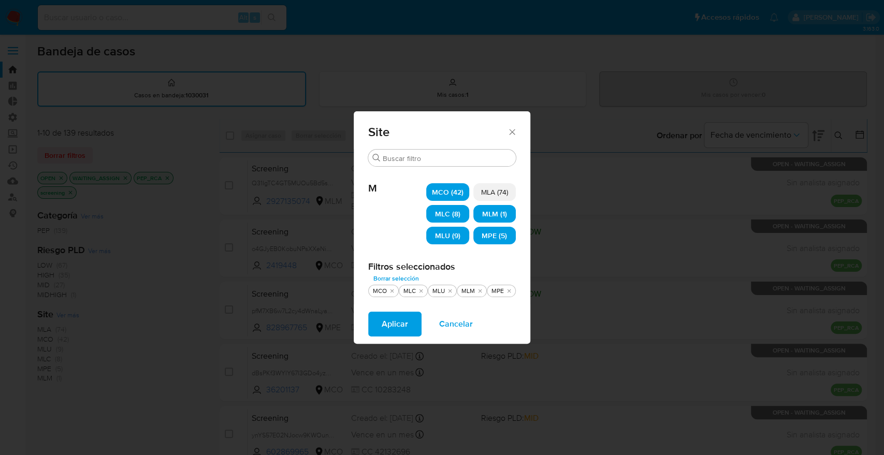
click at [411, 319] on button "Aplicar" at bounding box center [394, 324] width 53 height 25
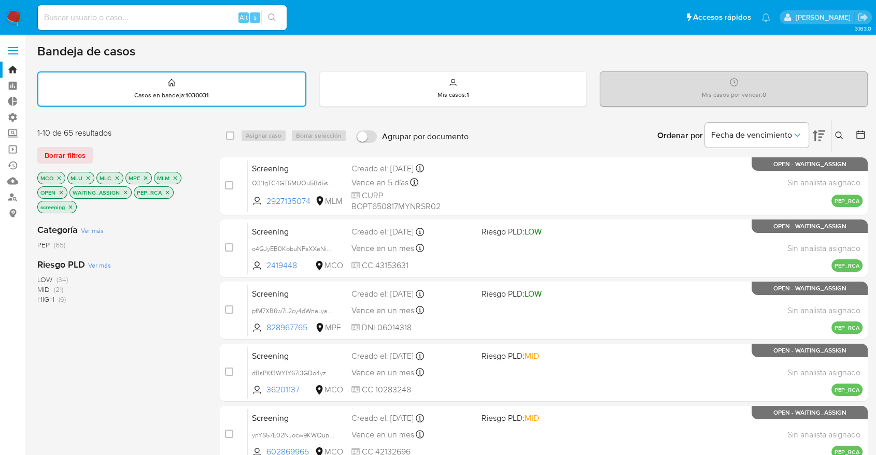
click at [123, 144] on div "1-10 de 65 resultados Borrar filtros MCO MLU MLC MPE MLM OPEN WAITING_ASSIGN PE…" at bounding box center [120, 171] width 166 height 88
click at [228, 132] on input "checkbox" at bounding box center [230, 136] width 8 height 8
checkbox input "true"
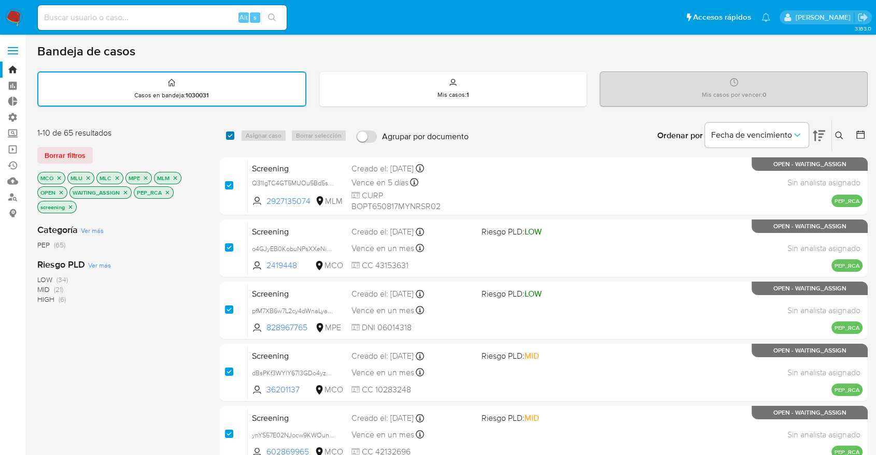
checkbox input "true"
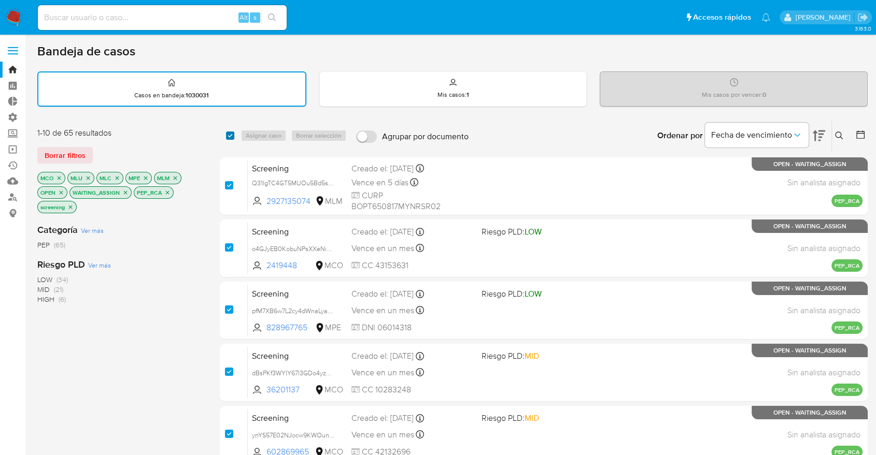
checkbox input "true"
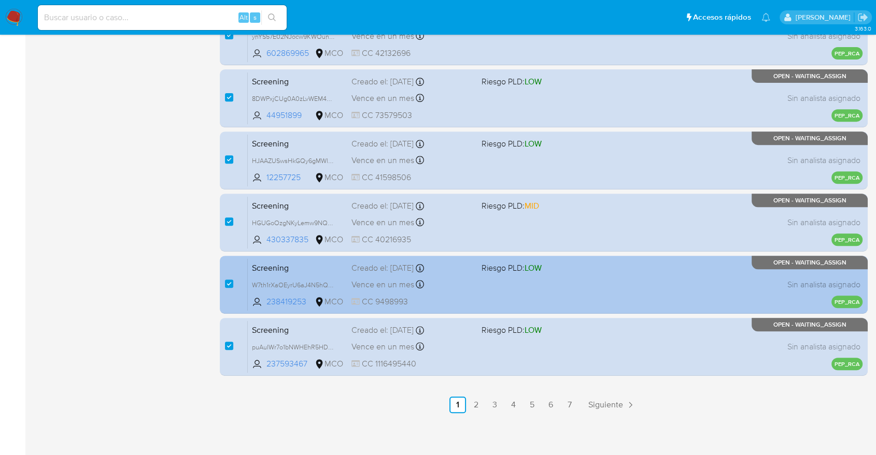
scroll to position [400, 0]
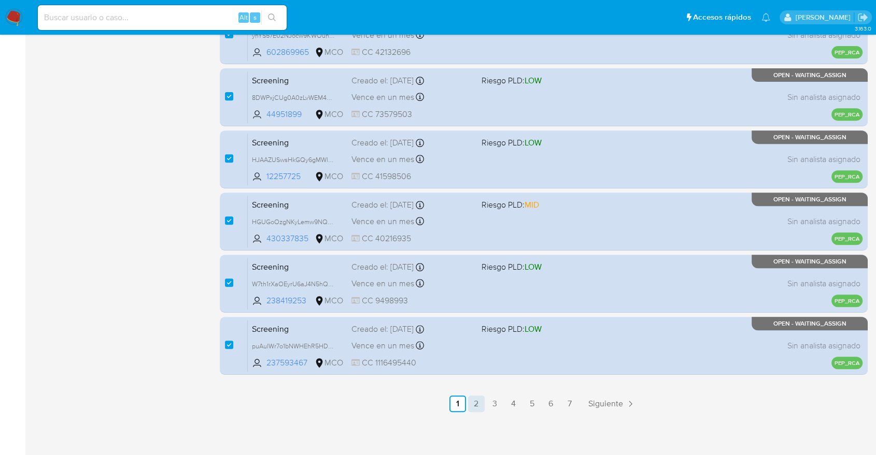
click at [481, 401] on link "2" at bounding box center [476, 404] width 17 height 17
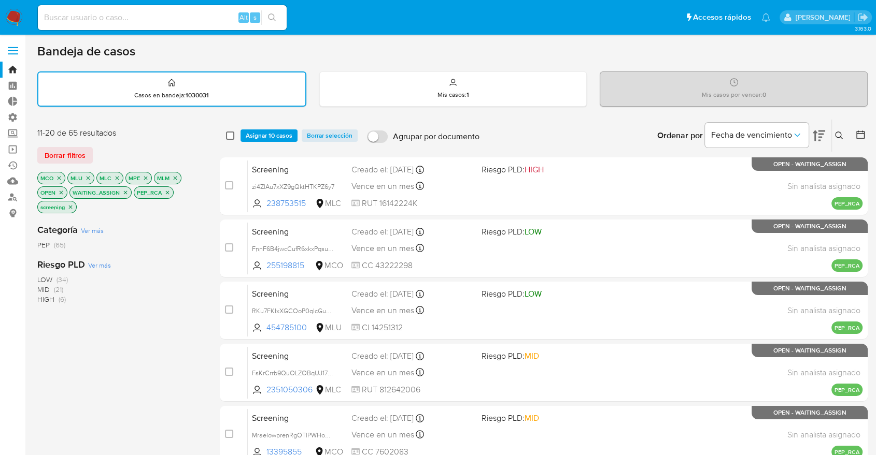
click at [228, 136] on input "checkbox" at bounding box center [230, 136] width 8 height 8
checkbox input "true"
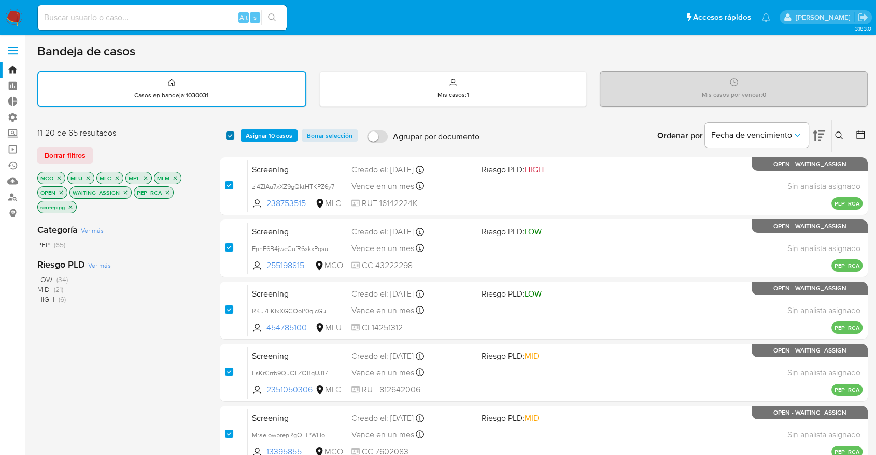
checkbox input "true"
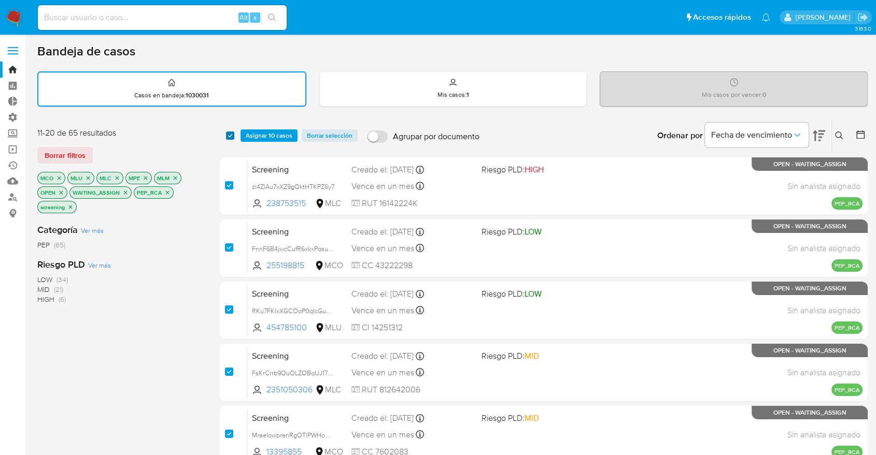
checkbox input "true"
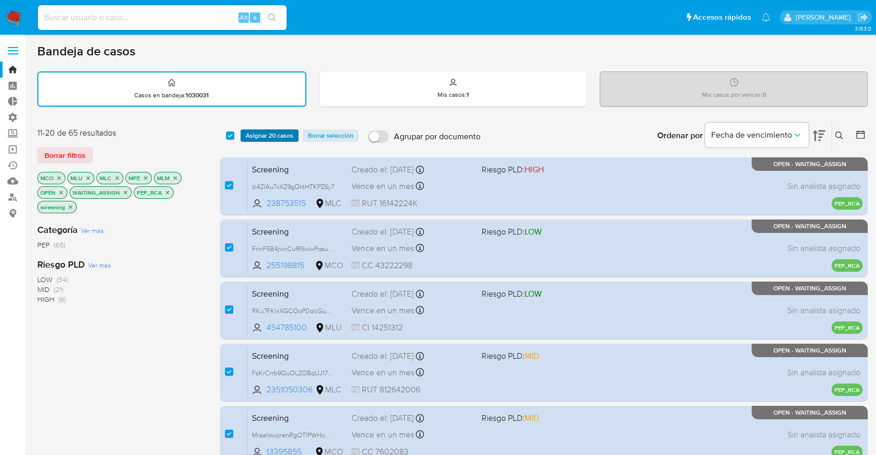
click at [290, 135] on span "Asignar 20 casos" at bounding box center [270, 136] width 48 height 10
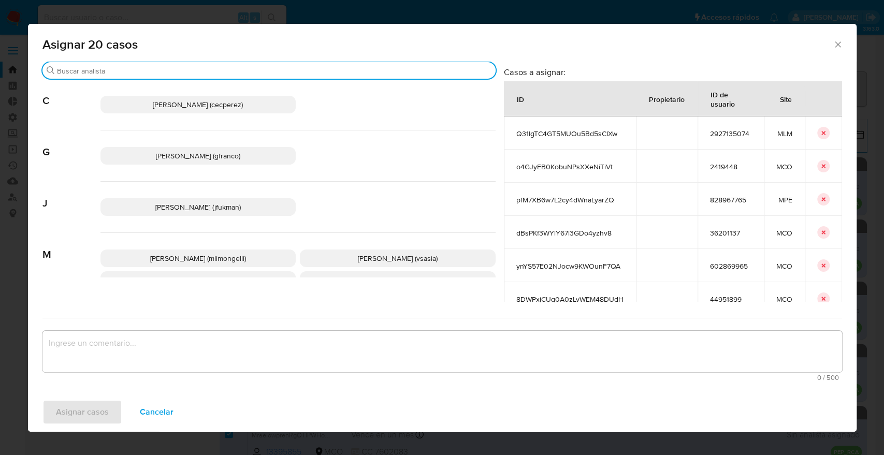
click at [240, 74] on input "Buscar" at bounding box center [274, 70] width 435 height 9
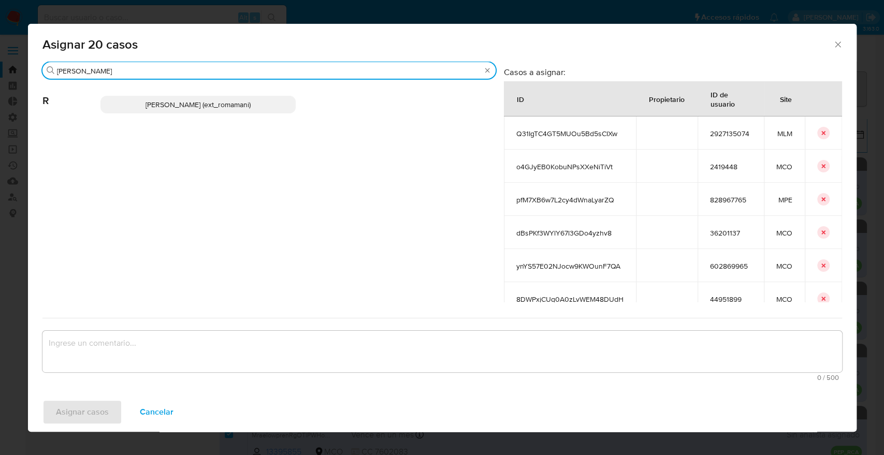
type input "rosa"
click at [259, 105] on p "Rosalia Mamani (ext_romamani)" at bounding box center [199, 105] width 196 height 18
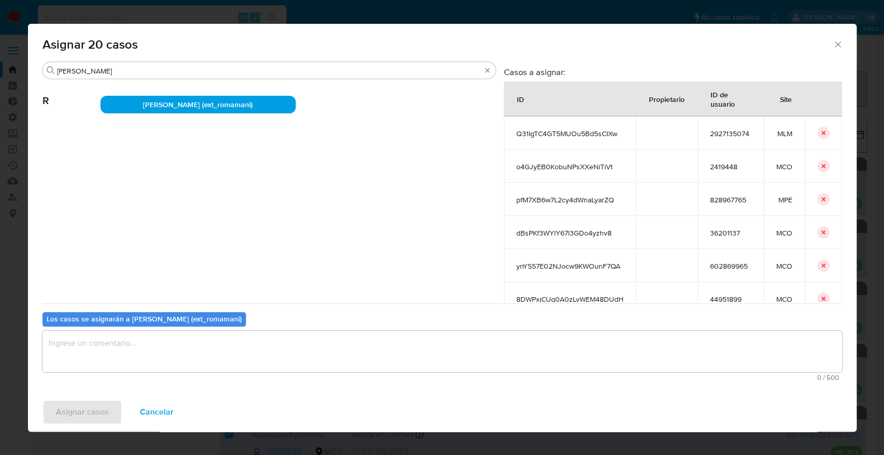
click at [145, 415] on span "Cancelar" at bounding box center [157, 412] width 34 height 23
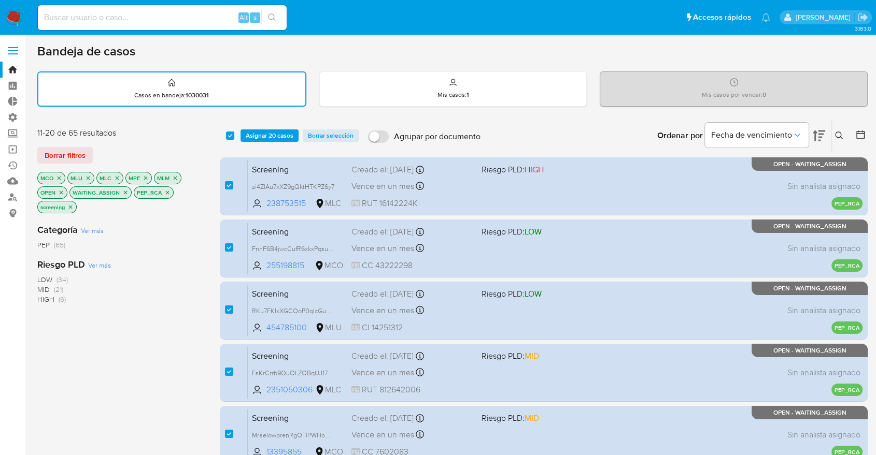
click at [286, 131] on span "Asignar 20 casos" at bounding box center [270, 136] width 48 height 10
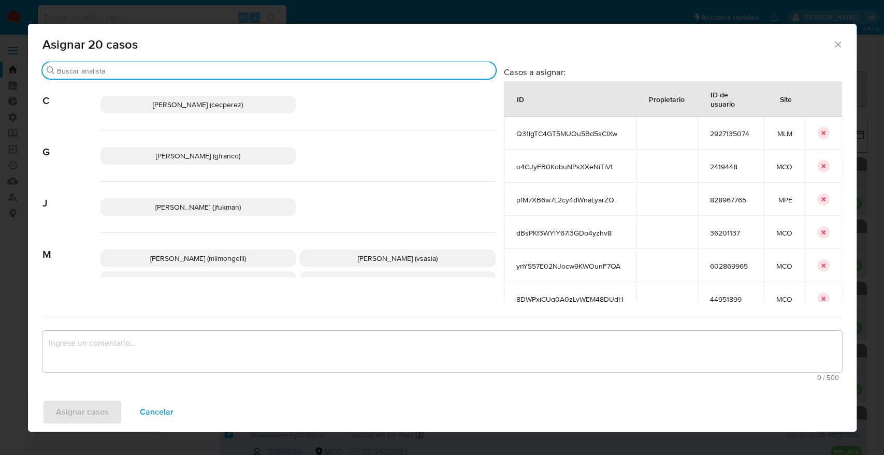
click at [281, 71] on input "Buscar" at bounding box center [274, 70] width 435 height 9
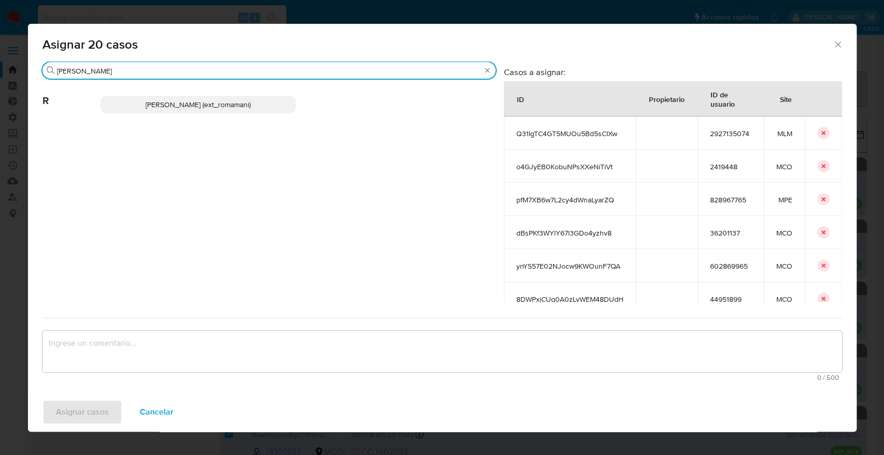
type input "rosa"
click at [281, 108] on p "Rosalia Mamani (ext_romamani)" at bounding box center [199, 105] width 196 height 18
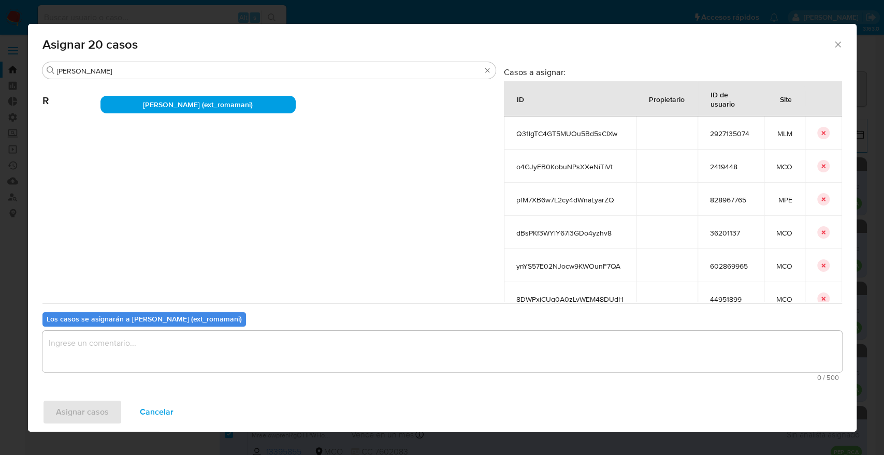
click at [182, 351] on textarea "assign-modal" at bounding box center [442, 351] width 800 height 41
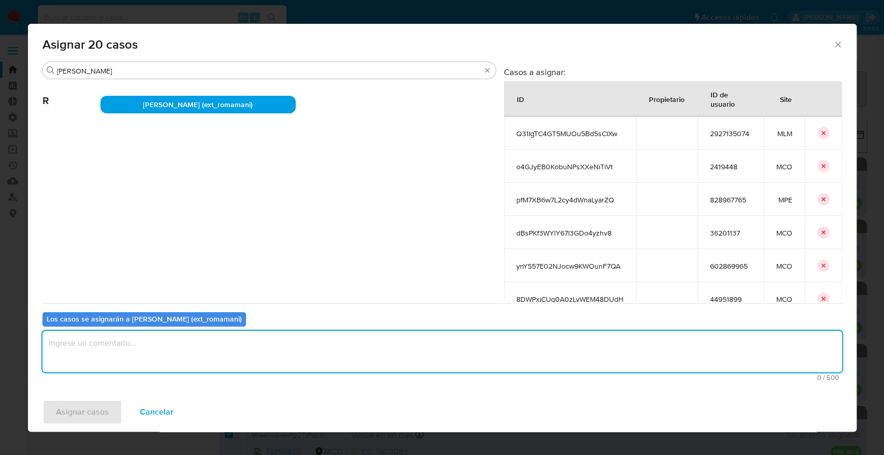
paste textarea "Asignación."
type textarea "Asignación."
click at [119, 412] on button "Asignar casos" at bounding box center [82, 412] width 80 height 25
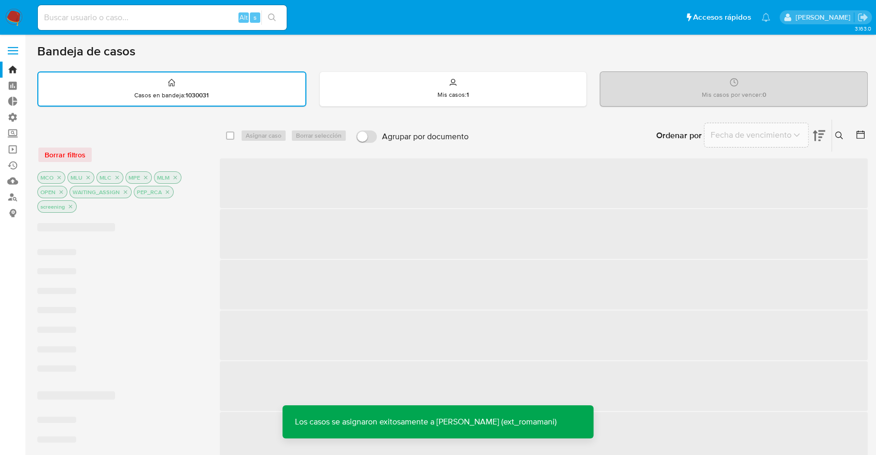
click at [161, 147] on div "Borrar filtros" at bounding box center [120, 155] width 166 height 17
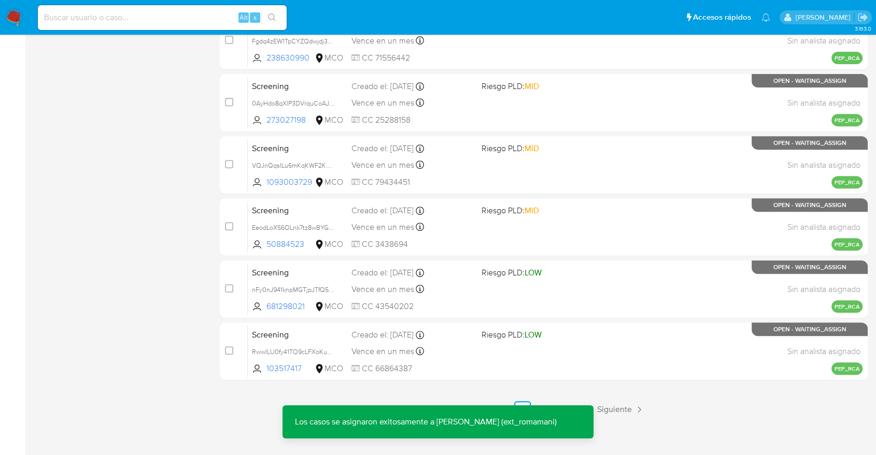
scroll to position [400, 0]
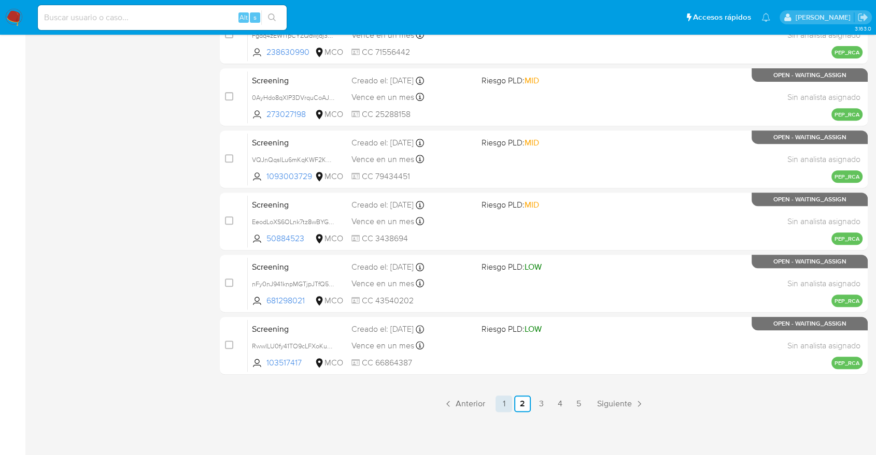
click at [503, 407] on link "1" at bounding box center [503, 404] width 17 height 17
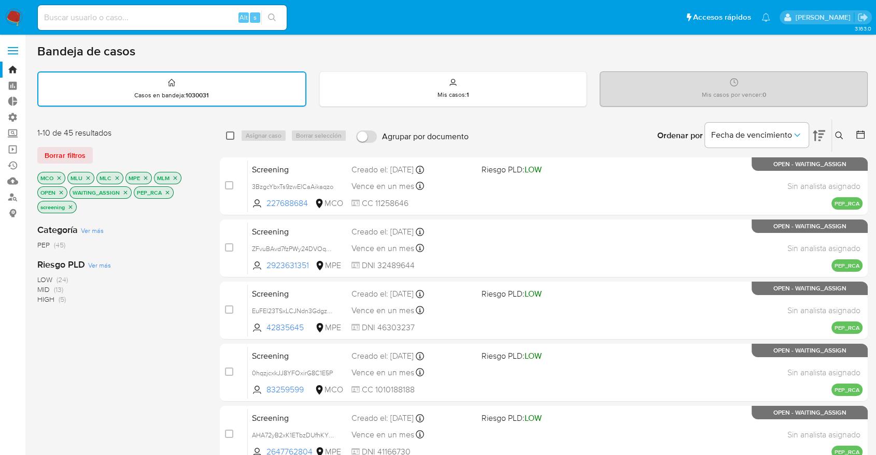
click at [232, 134] on input "checkbox" at bounding box center [230, 136] width 8 height 8
checkbox input "true"
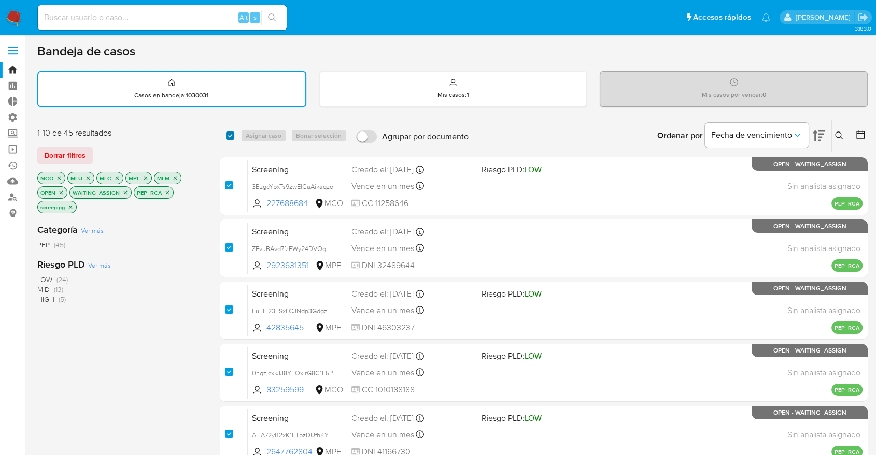
checkbox input "true"
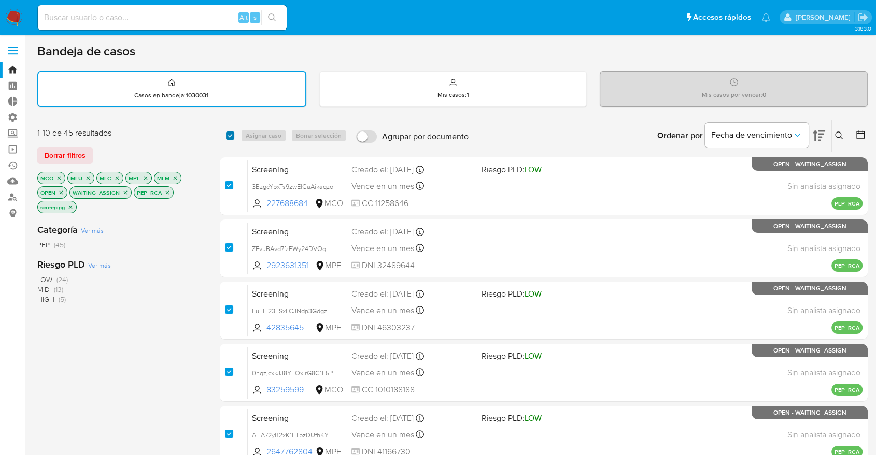
checkbox input "true"
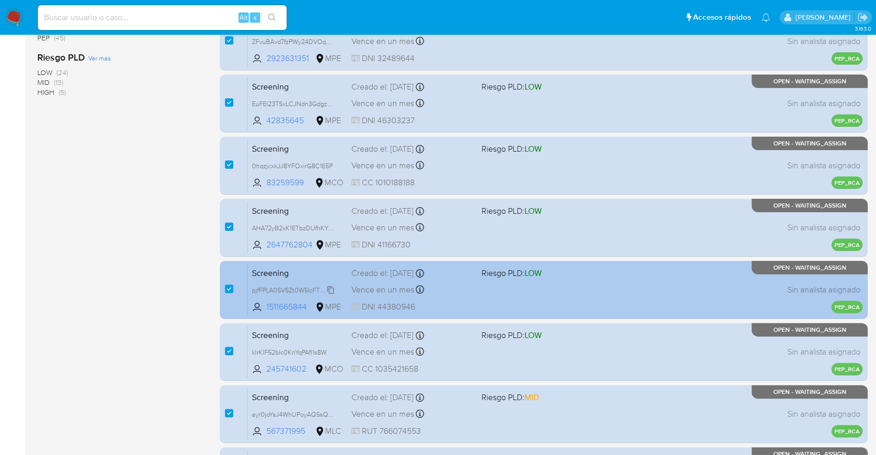
scroll to position [400, 0]
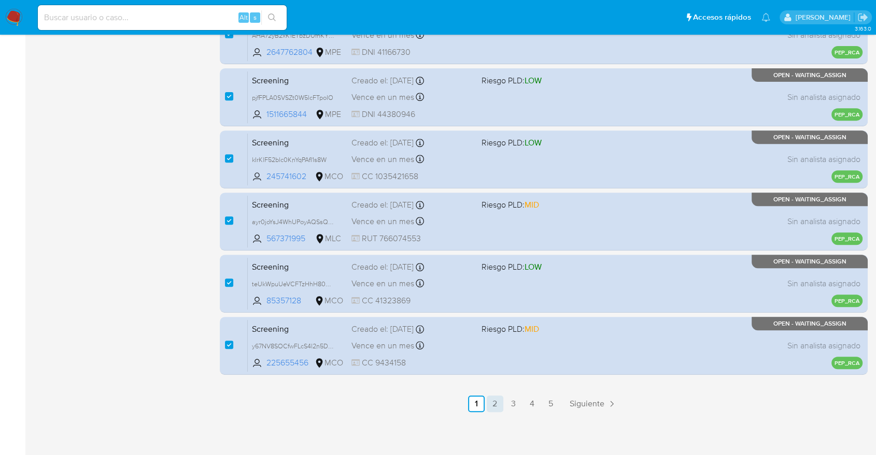
click at [493, 400] on link "2" at bounding box center [494, 404] width 17 height 17
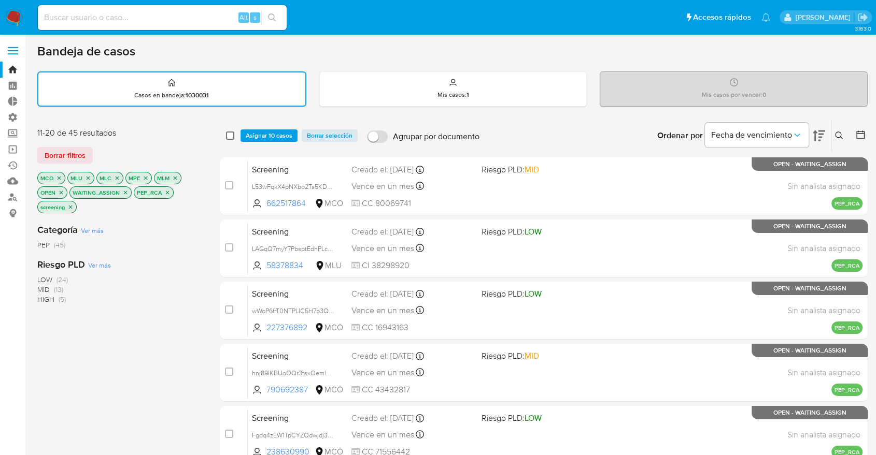
click at [233, 133] on input "checkbox" at bounding box center [230, 136] width 8 height 8
checkbox input "true"
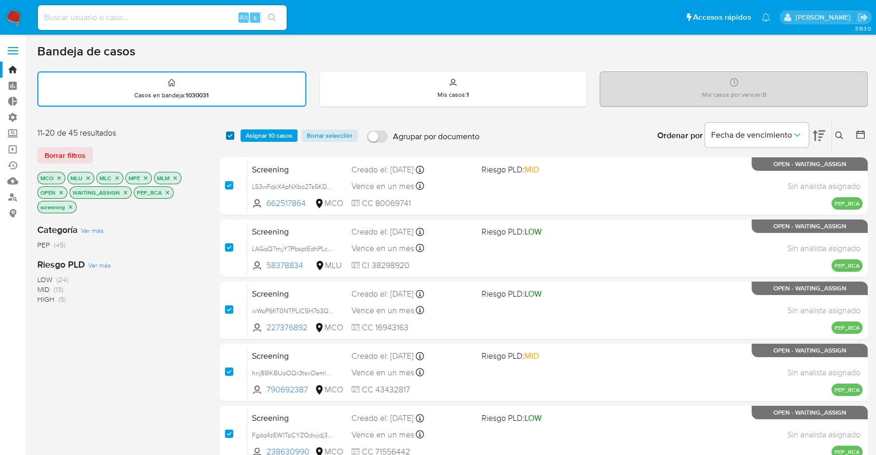
checkbox input "true"
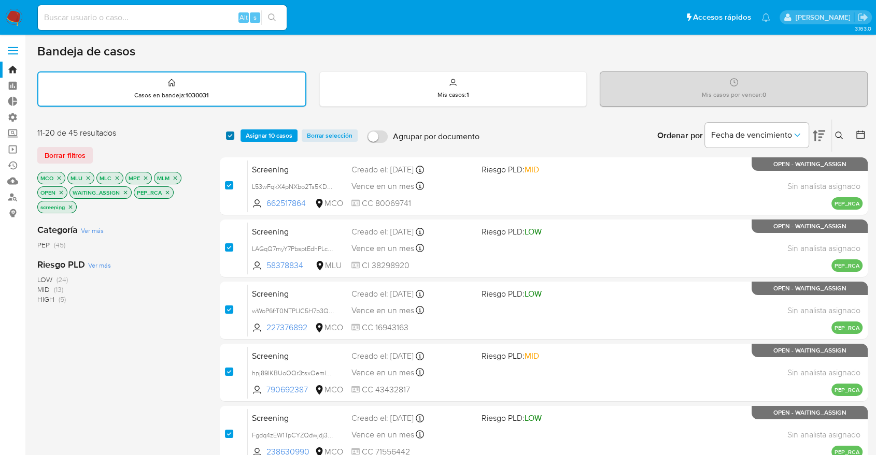
checkbox input "true"
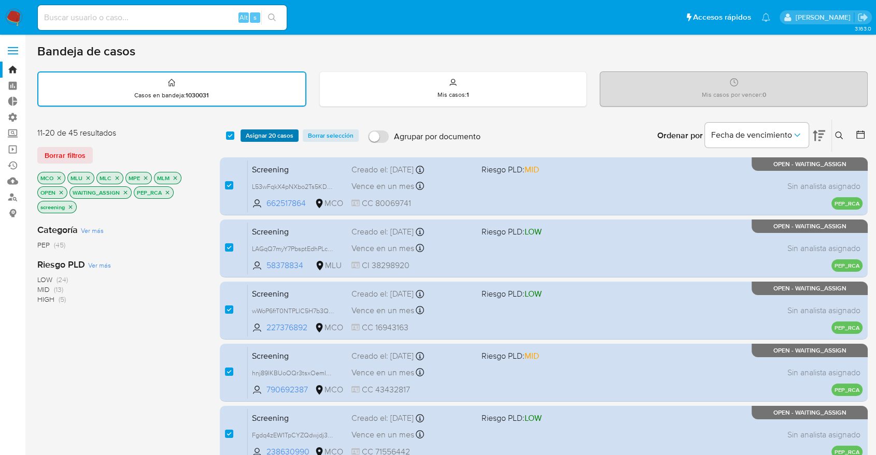
click at [254, 132] on span "Asignar 20 casos" at bounding box center [270, 136] width 48 height 10
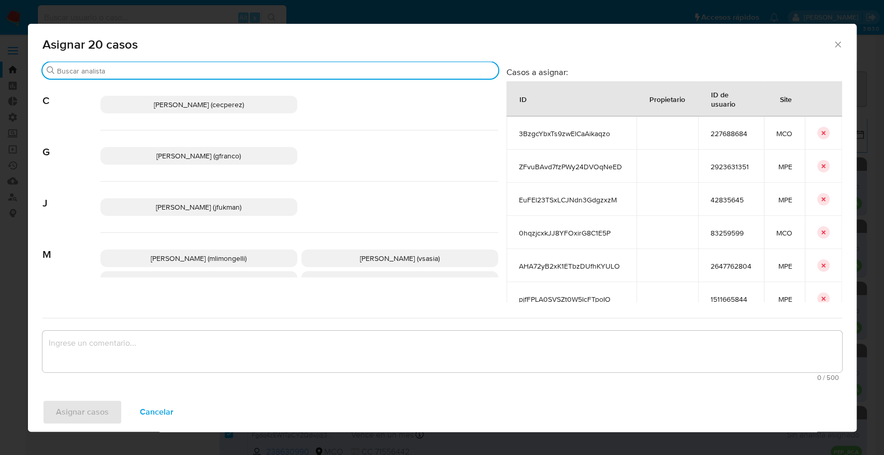
click at [208, 69] on input "Buscar" at bounding box center [275, 70] width 437 height 9
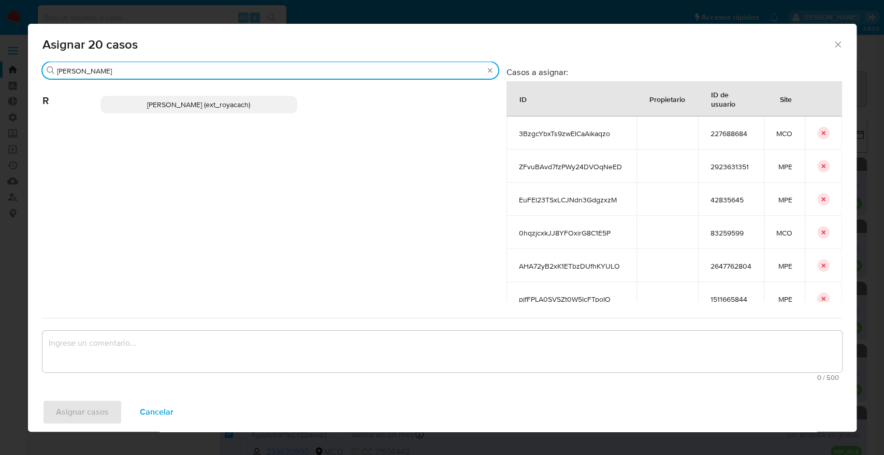
type input "romi"
click at [274, 100] on p "Romina Isabel Yacachury (ext_royacach)" at bounding box center [199, 105] width 197 height 18
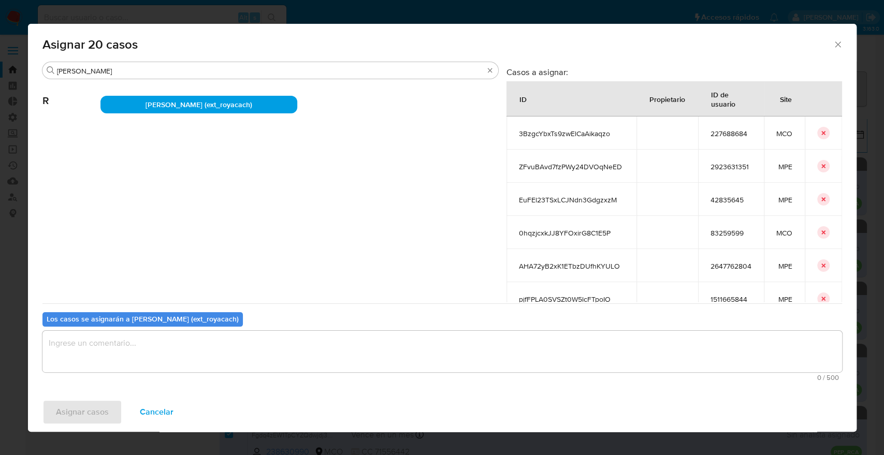
click at [223, 349] on textarea "assign-modal" at bounding box center [442, 351] width 800 height 41
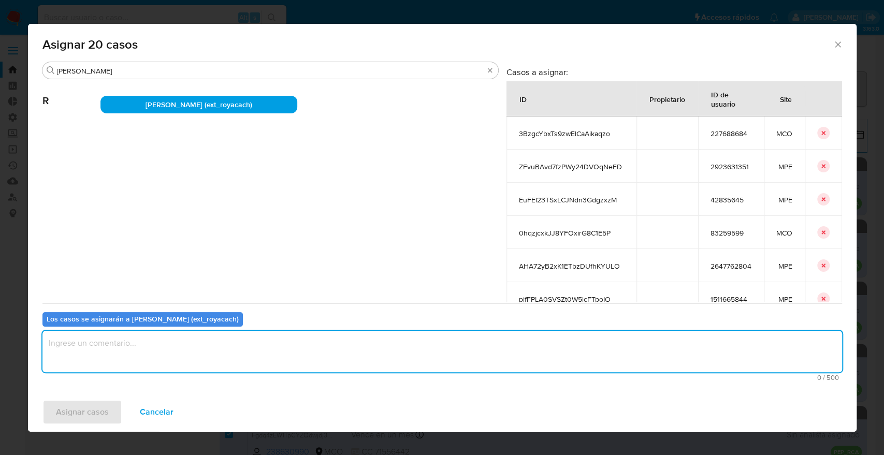
paste textarea "Asignación."
type textarea "Asignación."
click at [116, 401] on button "Asignar casos" at bounding box center [82, 412] width 80 height 25
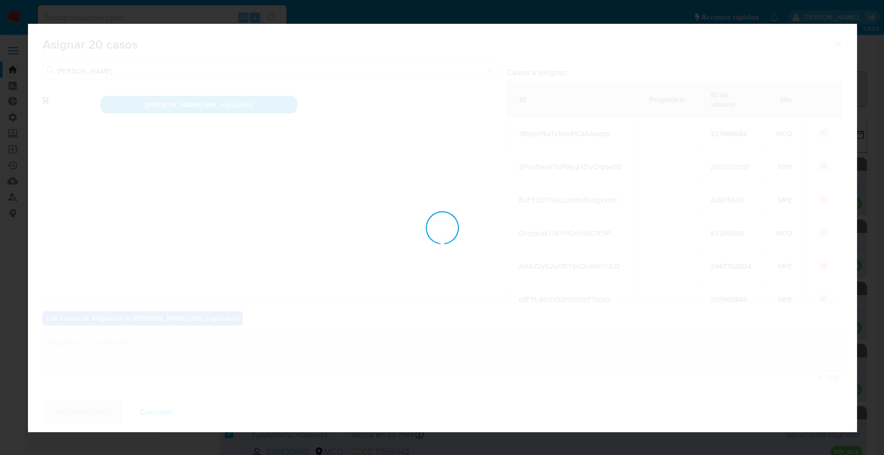
checkbox input "false"
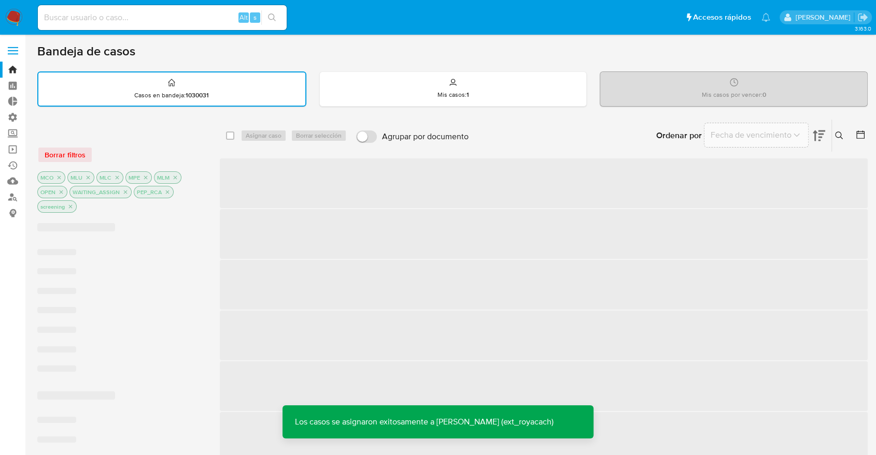
click at [124, 137] on div "Borrar filtros MCO MLU MLC MPE MLM OPEN WAITING_ASSIGN PEP_RCA screening" at bounding box center [120, 171] width 166 height 88
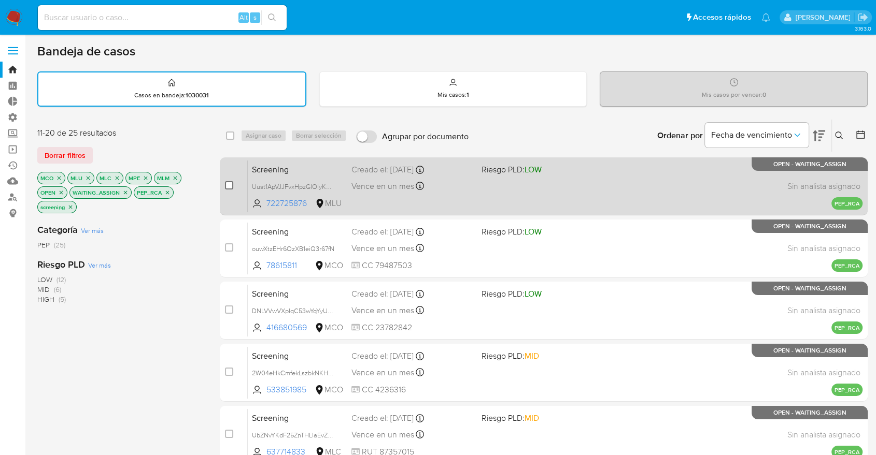
click at [230, 183] on input "checkbox" at bounding box center [229, 185] width 8 height 8
checkbox input "true"
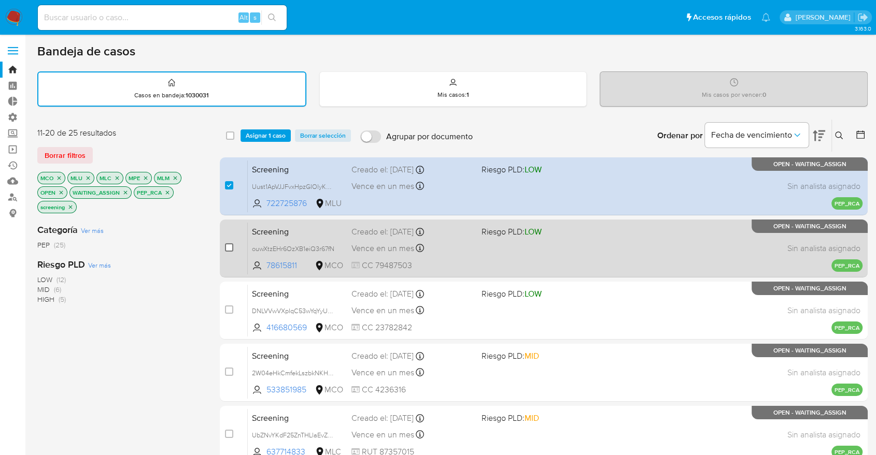
click at [230, 249] on input "checkbox" at bounding box center [229, 248] width 8 height 8
checkbox input "true"
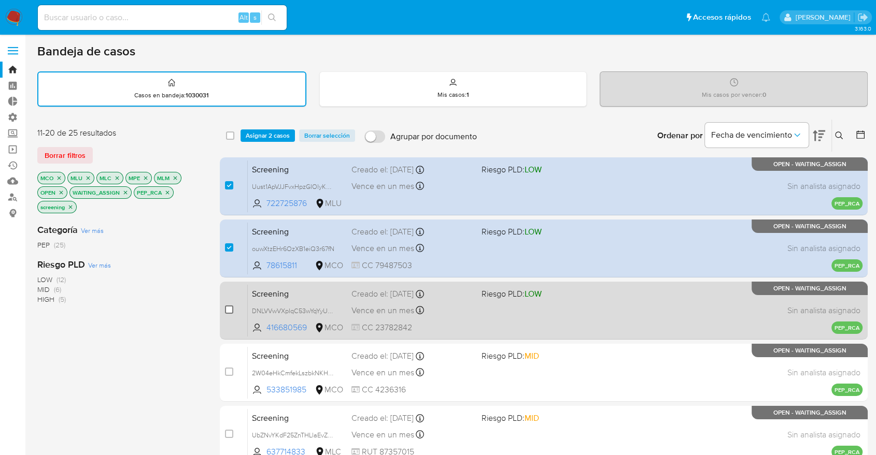
click at [228, 313] on input "checkbox" at bounding box center [229, 310] width 8 height 8
checkbox input "true"
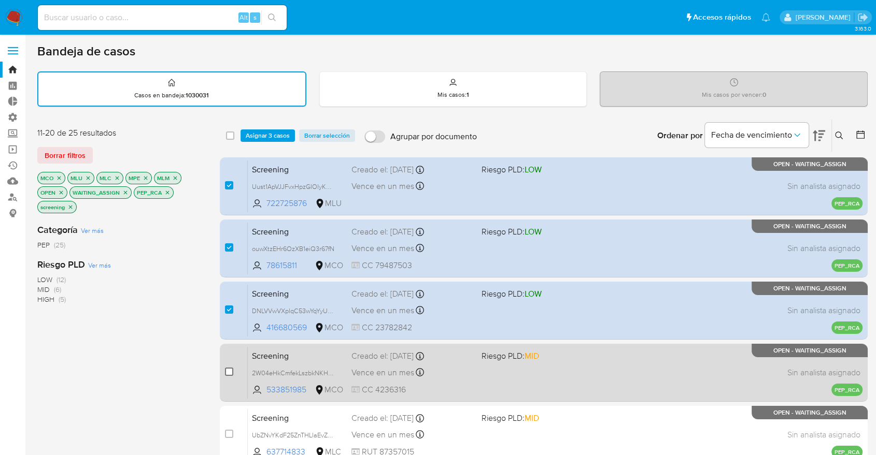
click at [228, 368] on input "checkbox" at bounding box center [229, 372] width 8 height 8
checkbox input "true"
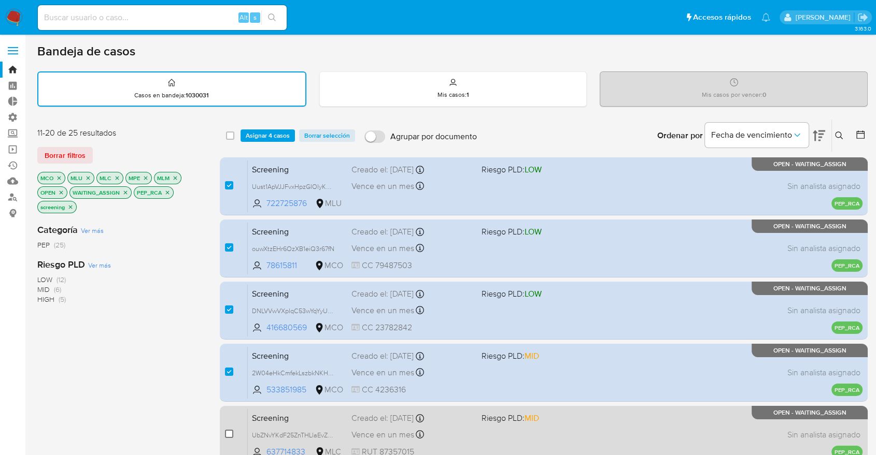
click at [231, 437] on input "checkbox" at bounding box center [229, 434] width 8 height 8
checkbox input "true"
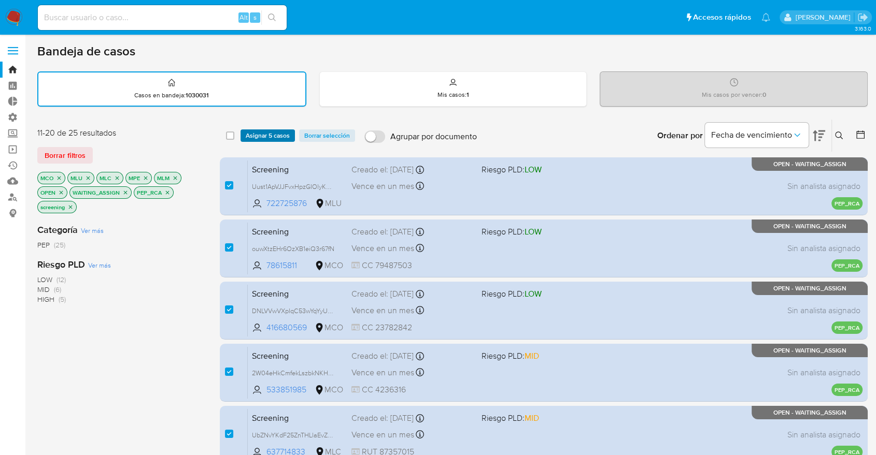
click at [290, 140] on button "Asignar 5 casos" at bounding box center [267, 136] width 54 height 12
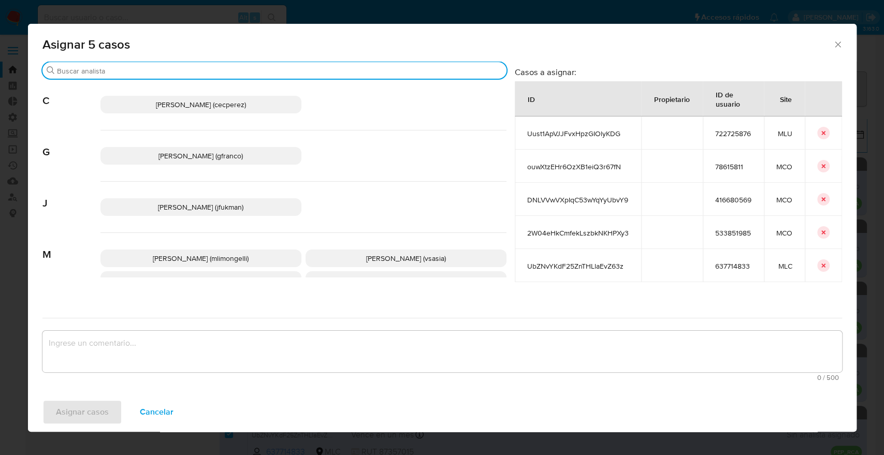
click at [278, 74] on input "Buscar" at bounding box center [280, 70] width 446 height 9
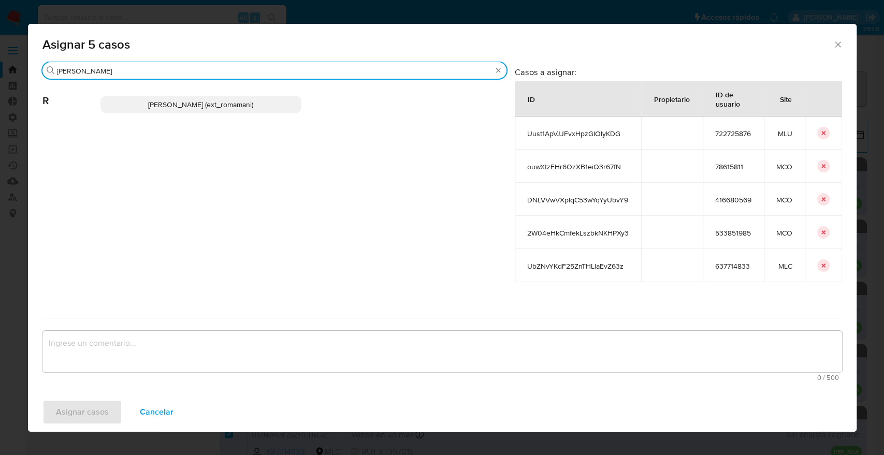
type input "rosa"
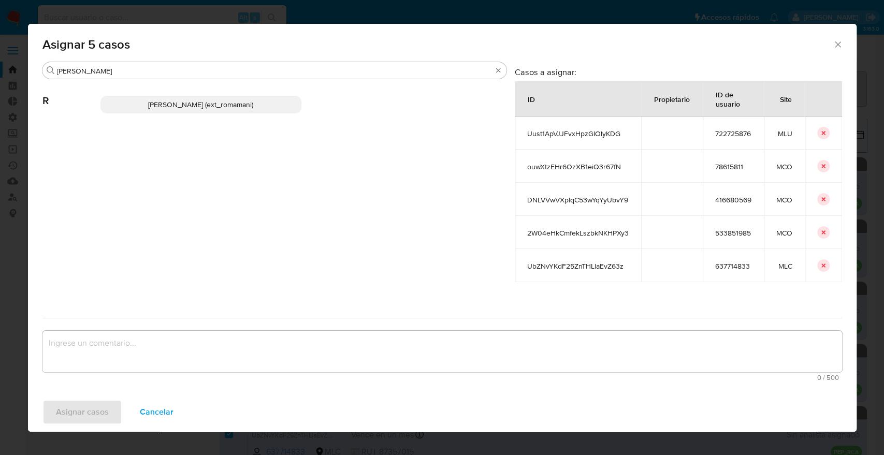
click at [278, 102] on p "Rosalia Mamani (ext_romamani)" at bounding box center [201, 105] width 201 height 18
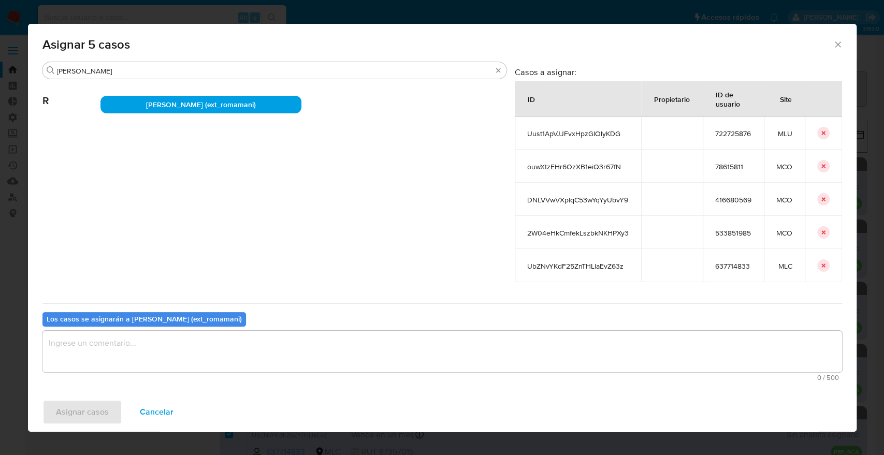
click at [232, 355] on textarea "assign-modal" at bounding box center [442, 351] width 800 height 41
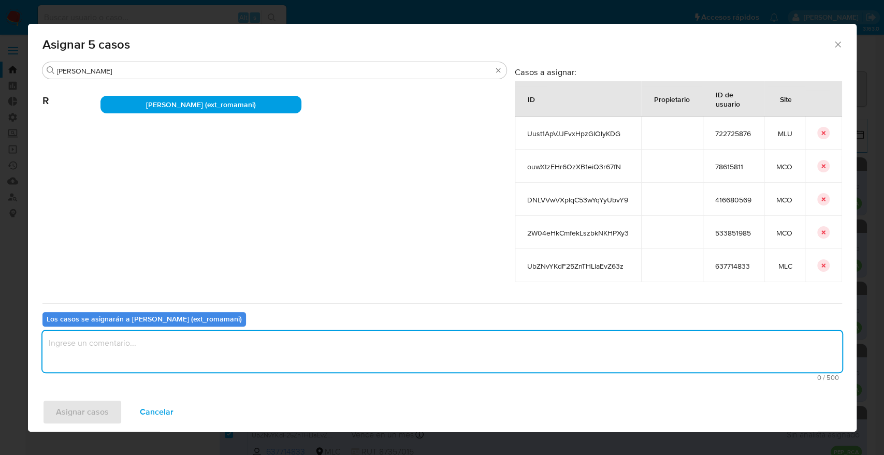
paste textarea "Asignación."
type textarea "Asignación."
click at [117, 412] on button "Asignar casos" at bounding box center [82, 412] width 80 height 25
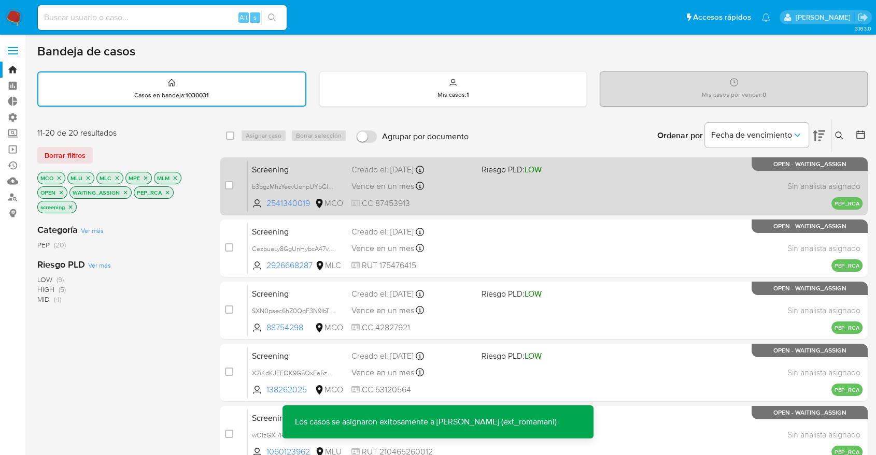
drag, startPoint x: 232, startPoint y: 181, endPoint x: 231, endPoint y: 190, distance: 8.3
click at [232, 181] on input "checkbox" at bounding box center [229, 185] width 8 height 8
checkbox input "true"
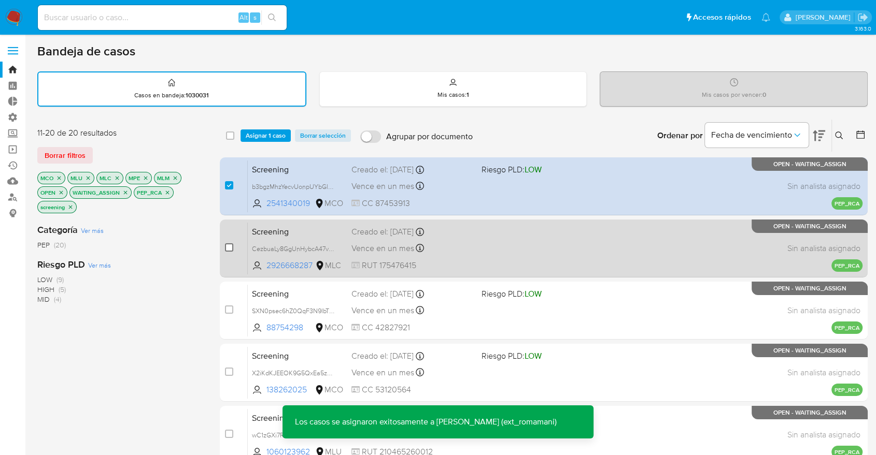
click at [231, 247] on input "checkbox" at bounding box center [229, 248] width 8 height 8
checkbox input "true"
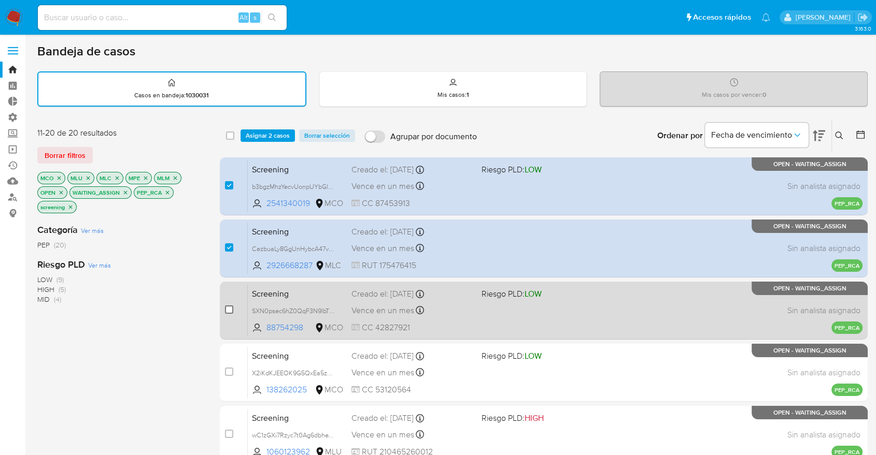
click at [230, 306] on input "checkbox" at bounding box center [229, 310] width 8 height 8
checkbox input "true"
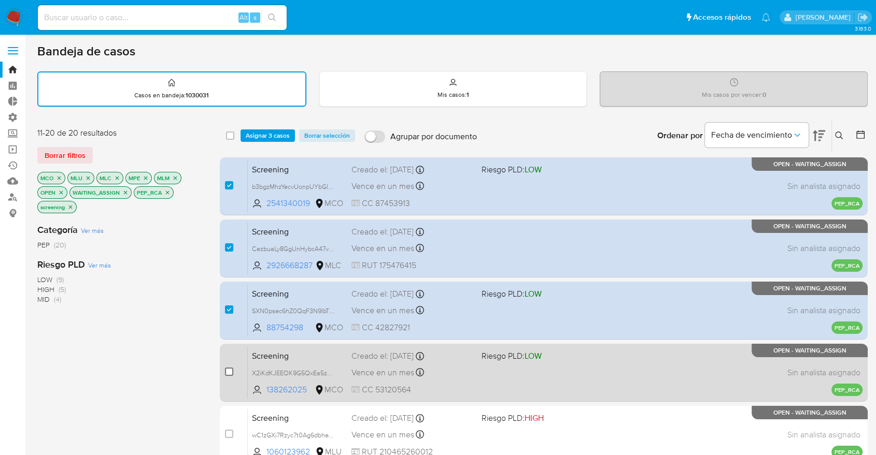
click at [231, 369] on input "checkbox" at bounding box center [229, 372] width 8 height 8
checkbox input "true"
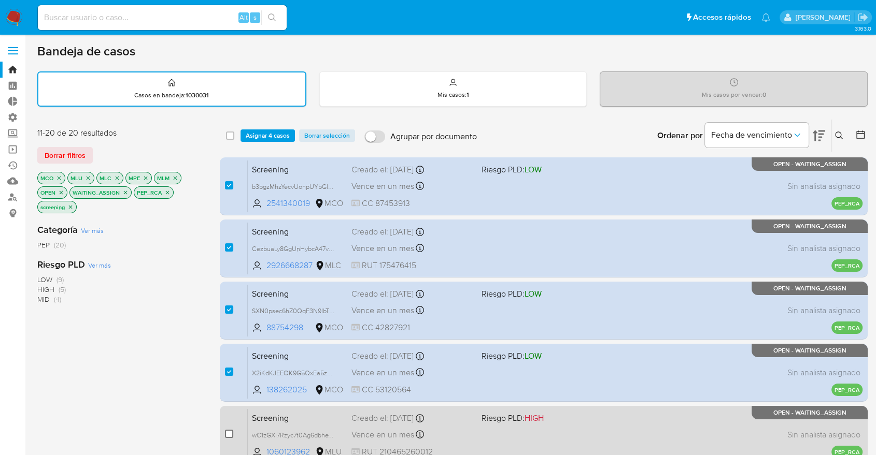
click at [228, 436] on input "checkbox" at bounding box center [229, 434] width 8 height 8
checkbox input "true"
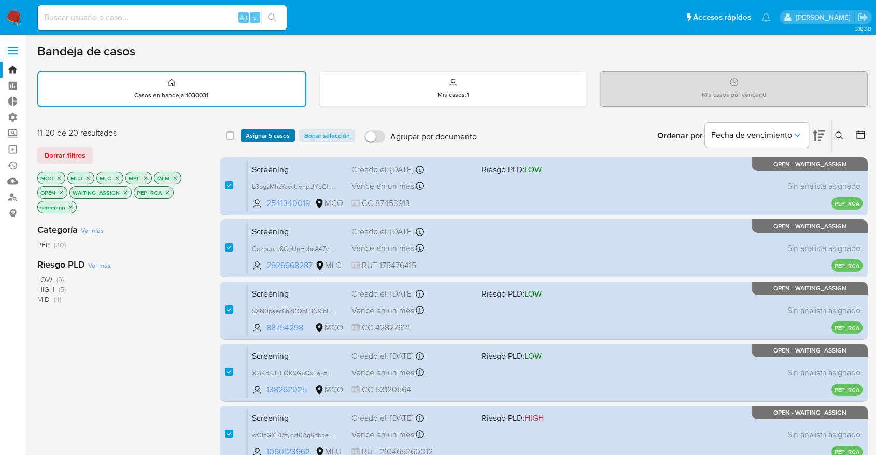
click at [283, 140] on span "Asignar 5 casos" at bounding box center [268, 136] width 44 height 10
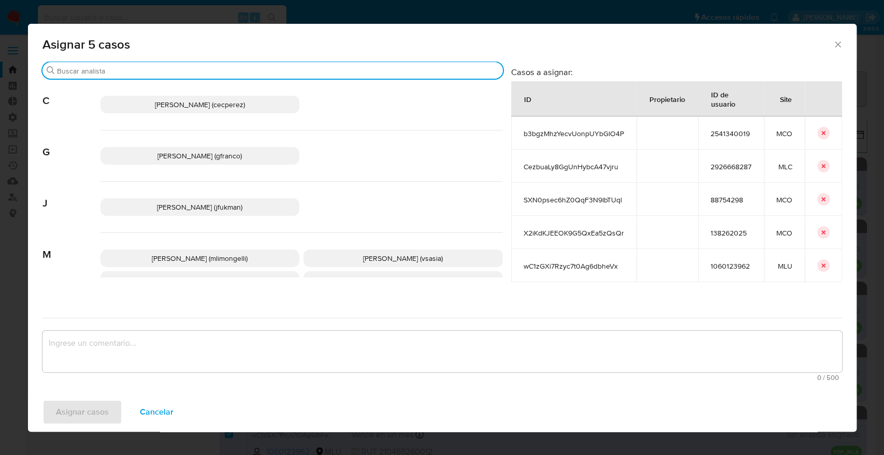
click at [234, 75] on input "Buscar" at bounding box center [278, 70] width 442 height 9
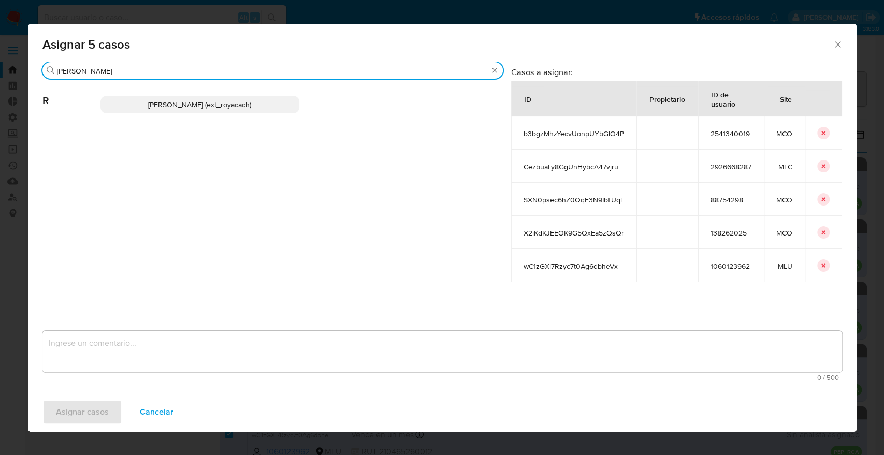
type input "romi"
click at [269, 103] on p "Romina Isabel Yacachury (ext_royacach)" at bounding box center [200, 105] width 199 height 18
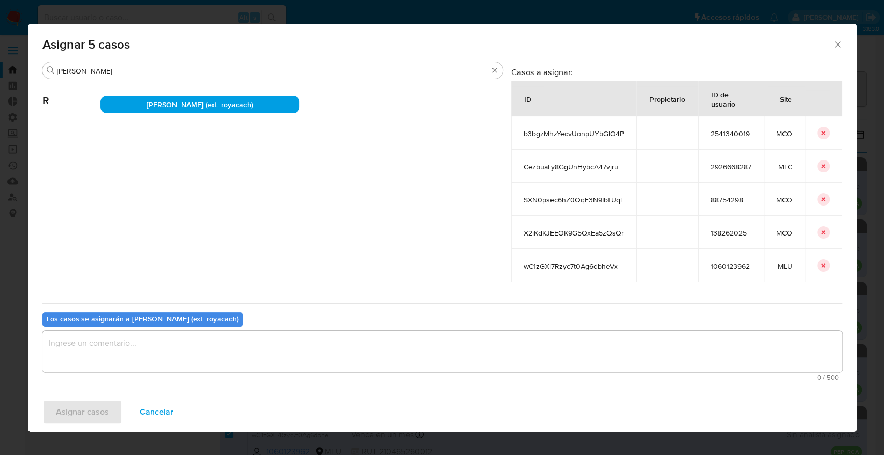
click at [183, 363] on textarea "assign-modal" at bounding box center [442, 351] width 800 height 41
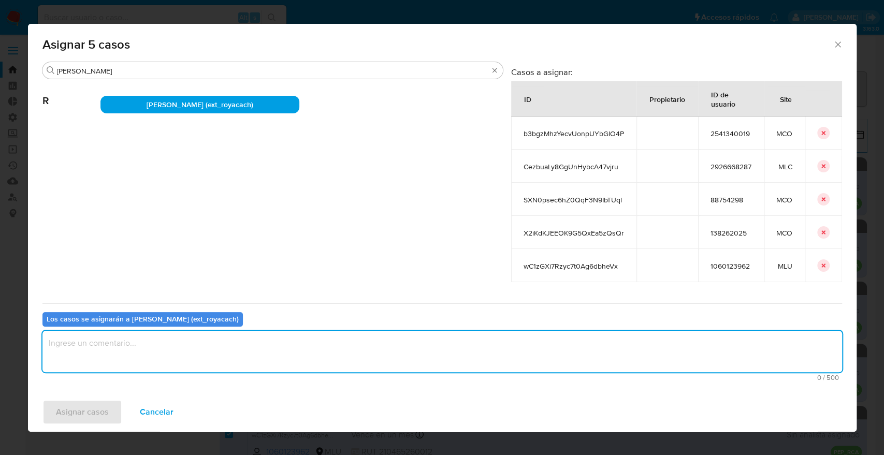
paste textarea "Asignación."
type textarea "Asignación."
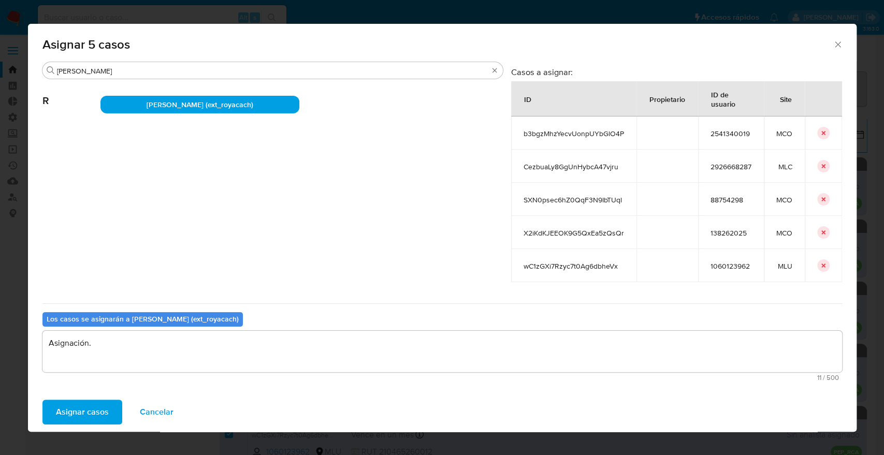
click at [112, 421] on button "Asignar casos" at bounding box center [82, 412] width 80 height 25
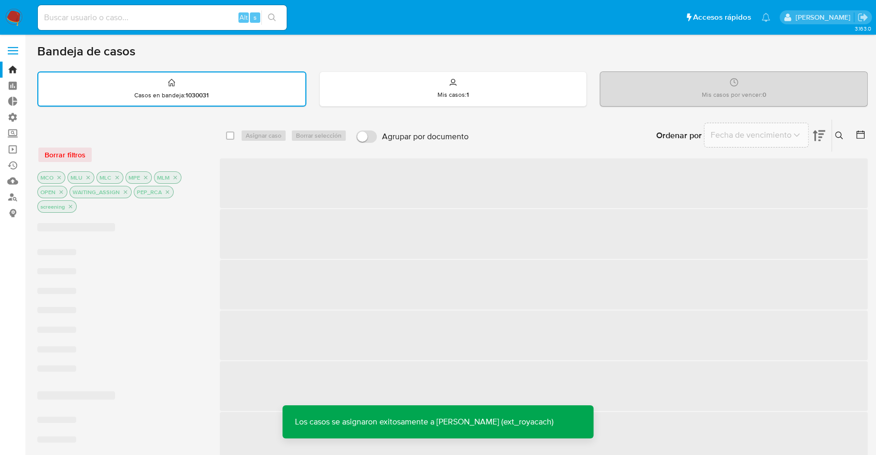
click at [187, 130] on div at bounding box center [120, 132] width 166 height 11
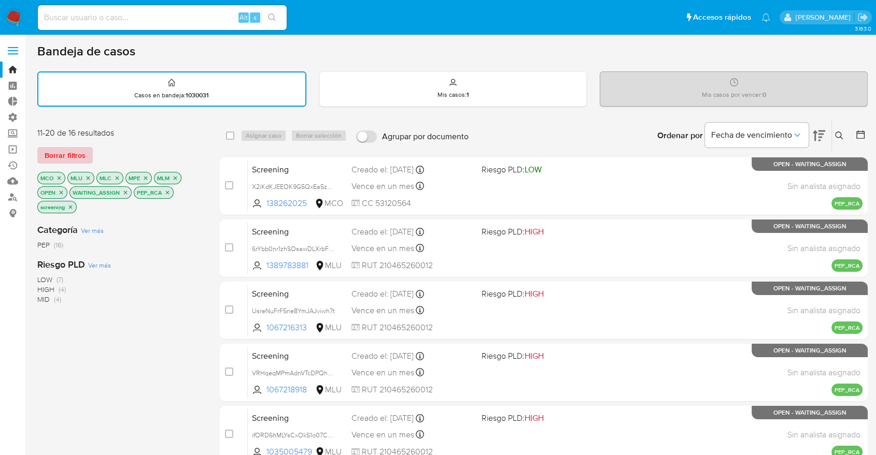
click at [86, 160] on button "Borrar filtros" at bounding box center [64, 155] width 55 height 17
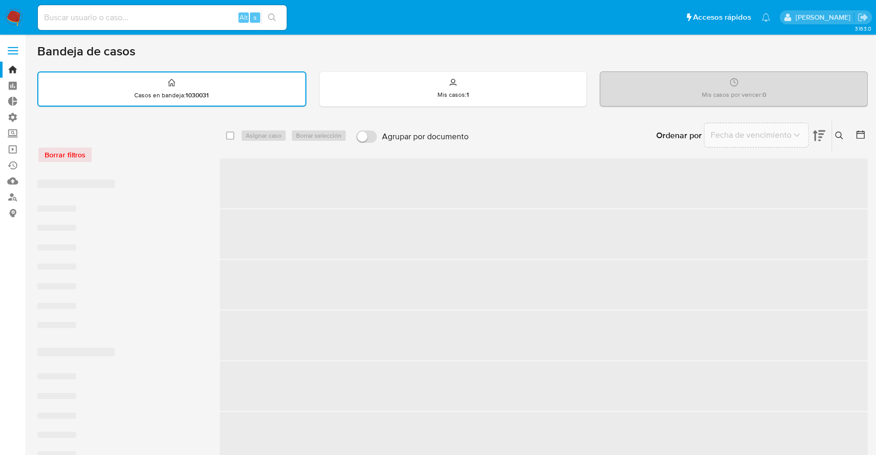
click at [149, 145] on div "Borrar filtros" at bounding box center [120, 149] width 166 height 44
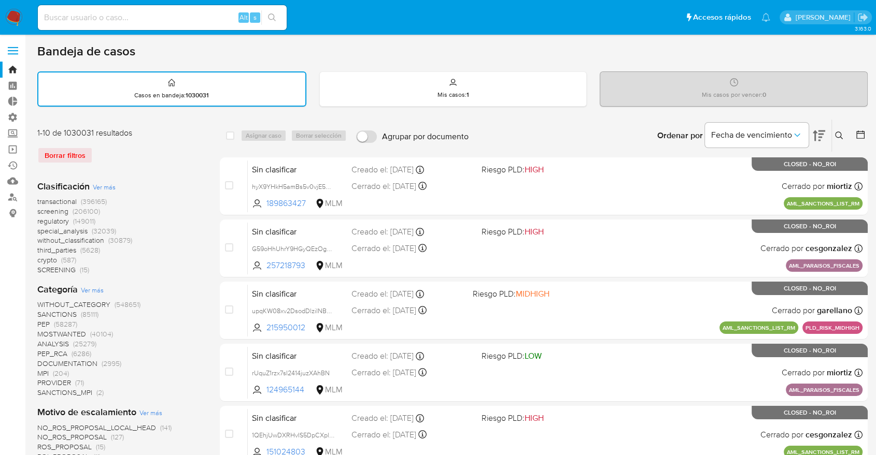
click at [42, 211] on span "screening" at bounding box center [52, 211] width 31 height 10
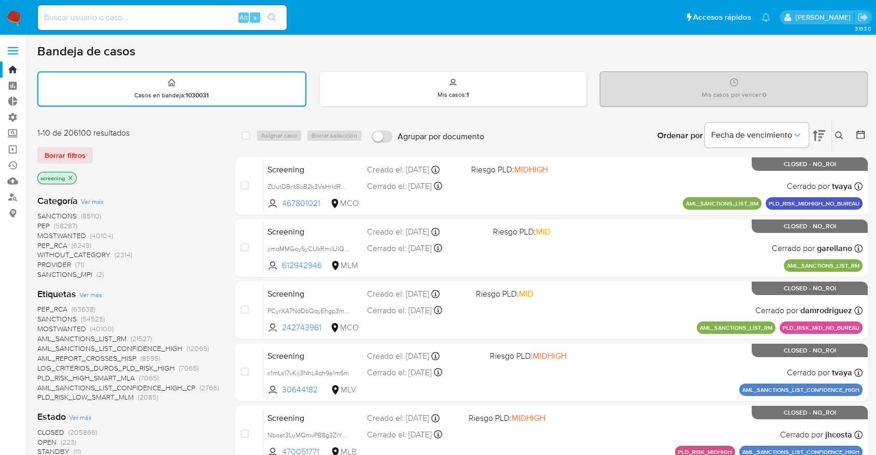
click at [43, 441] on span "OPEN" at bounding box center [46, 442] width 19 height 10
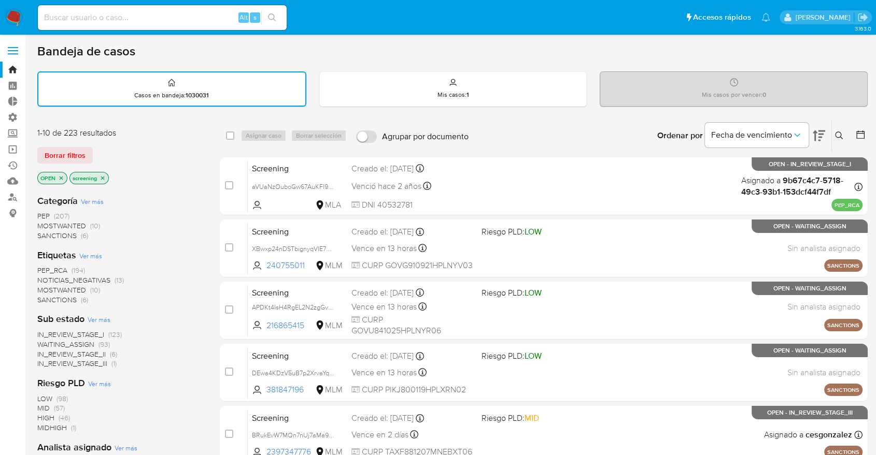
click at [97, 148] on div "Borrar filtros" at bounding box center [120, 155] width 166 height 17
click at [95, 148] on div "Borrar filtros" at bounding box center [120, 155] width 166 height 17
click at [94, 148] on div "Borrar filtros" at bounding box center [120, 155] width 166 height 17
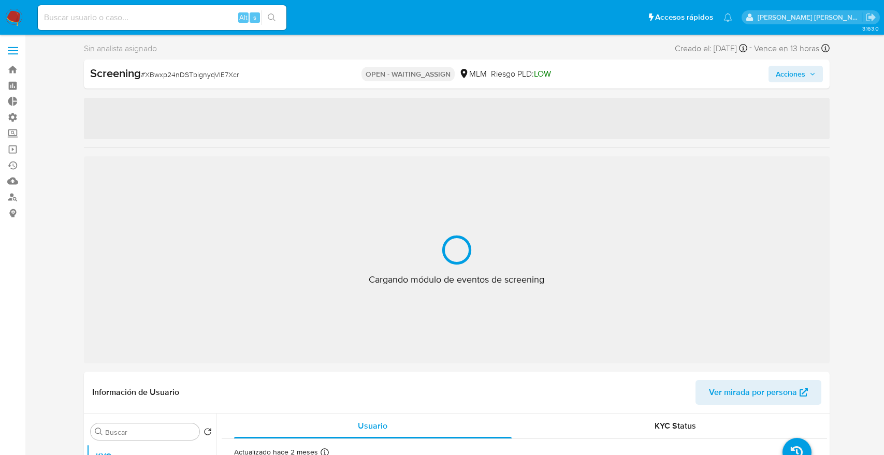
select select "10"
